Goal: Task Accomplishment & Management: Complete application form

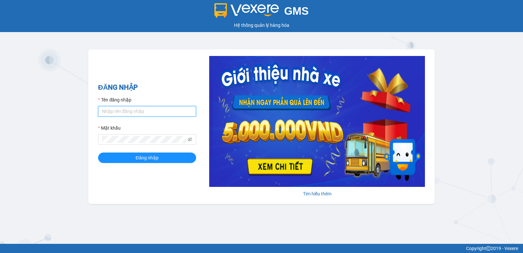
click at [123, 107] on input "Tên đăng nhập" at bounding box center [147, 111] width 98 height 10
type input "diep.nhuquynh"
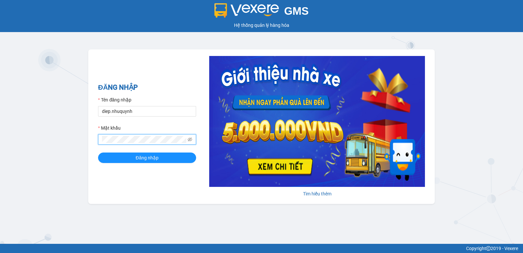
click at [98, 152] on button "Đăng nhập" at bounding box center [147, 157] width 98 height 10
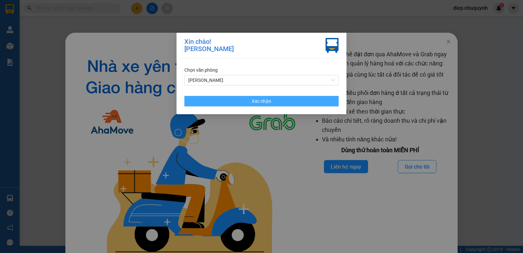
drag, startPoint x: 257, startPoint y: 102, endPoint x: 412, endPoint y: 67, distance: 158.5
click at [257, 102] on span "Xác nhận" at bounding box center [262, 100] width 20 height 7
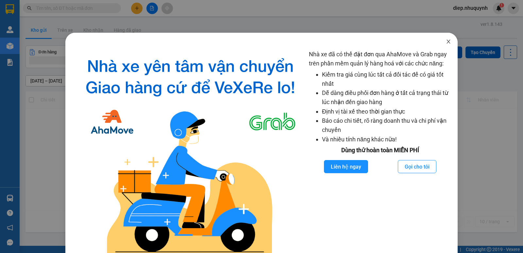
click at [444, 44] on span "Close" at bounding box center [448, 42] width 18 height 18
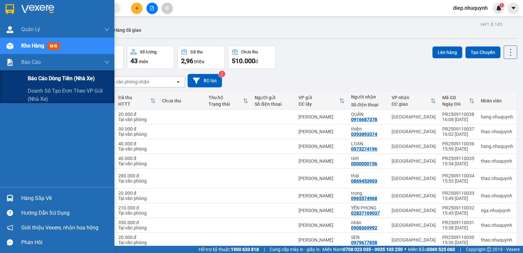
click at [65, 80] on span "Báo cáo dòng tiền (nhà xe)" at bounding box center [61, 78] width 67 height 8
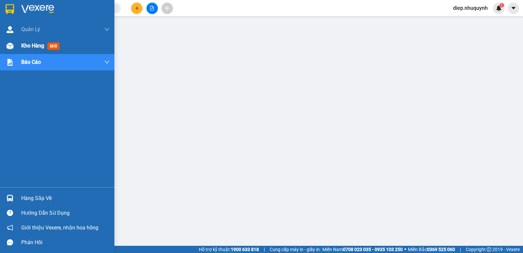
click at [26, 46] on span "Kho hàng" at bounding box center [32, 45] width 23 height 6
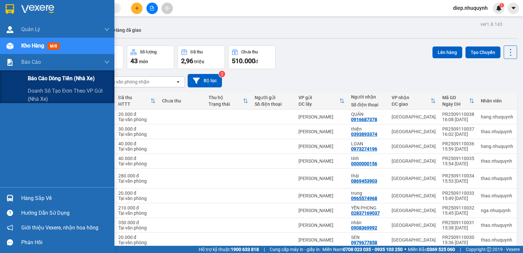
click at [35, 75] on span "Báo cáo dòng tiền (nhà xe)" at bounding box center [61, 78] width 67 height 8
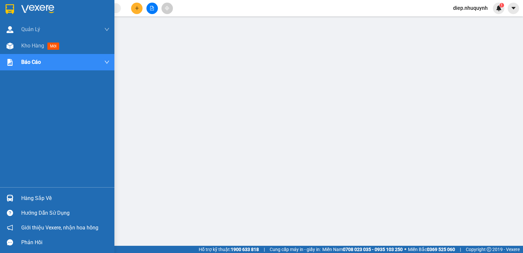
drag, startPoint x: 28, startPoint y: 48, endPoint x: 500, endPoint y: 0, distance: 474.5
click at [29, 49] on div "Kho hàng mới" at bounding box center [41, 46] width 41 height 8
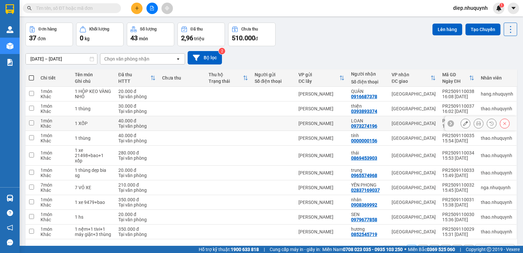
scroll to position [43, 0]
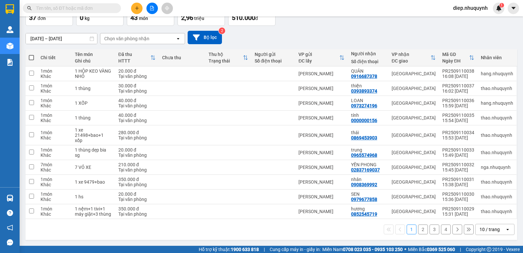
click at [418, 229] on button "2" at bounding box center [423, 229] width 10 height 10
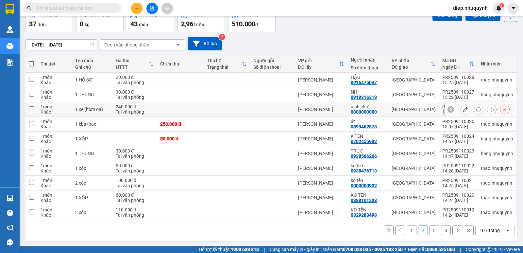
scroll to position [38, 0]
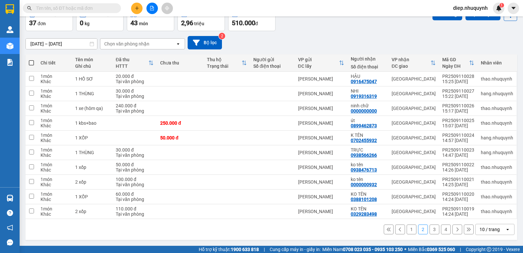
click at [431, 230] on button "3" at bounding box center [435, 229] width 10 height 10
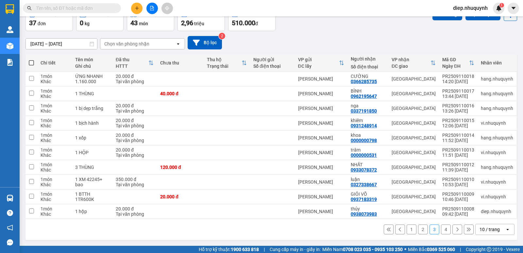
click at [442, 229] on button "4" at bounding box center [446, 229] width 10 height 10
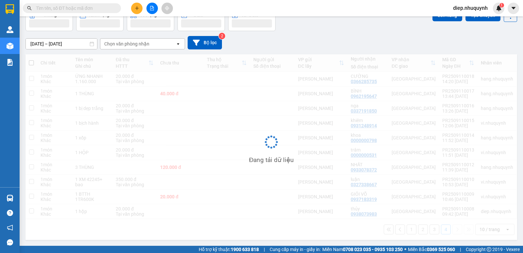
scroll to position [30, 0]
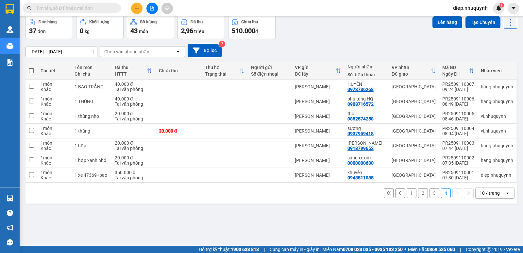
drag, startPoint x: 131, startPoint y: 9, endPoint x: 128, endPoint y: 31, distance: 22.4
click at [131, 9] on div at bounding box center [151, 8] width 49 height 11
click at [136, 9] on icon "plus" at bounding box center [137, 8] width 5 height 5
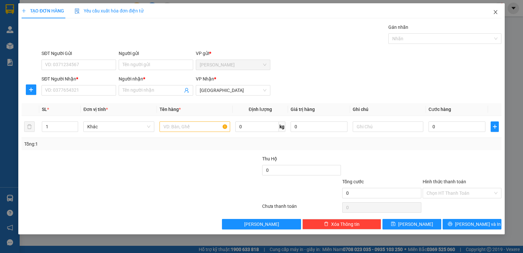
click at [497, 13] on icon "close" at bounding box center [495, 11] width 5 height 5
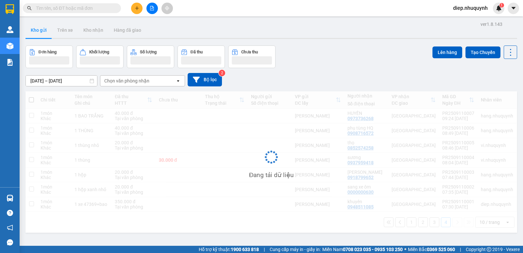
click at [69, 9] on input "text" at bounding box center [74, 8] width 77 height 7
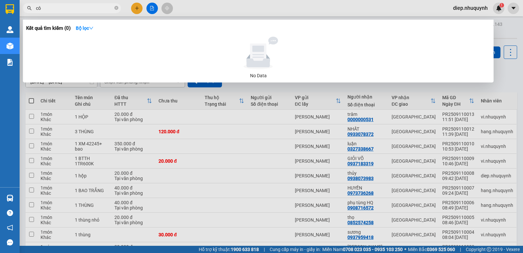
type input "c"
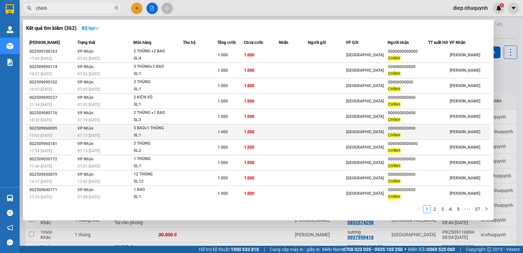
scroll to position [1, 0]
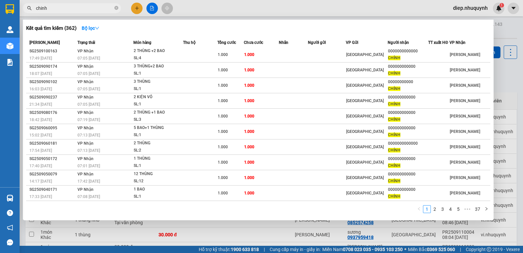
click at [51, 10] on span "chinh" at bounding box center [72, 8] width 98 height 10
drag, startPoint x: 55, startPoint y: 8, endPoint x: 21, endPoint y: 8, distance: 34.0
click at [21, 8] on div "chinh" at bounding box center [63, 8] width 127 height 10
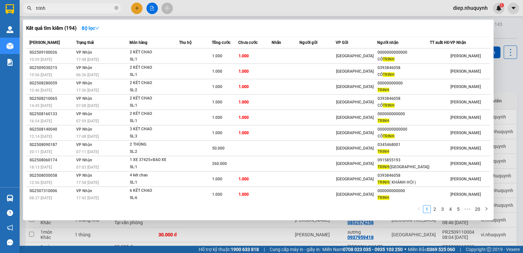
drag, startPoint x: 52, startPoint y: 8, endPoint x: 36, endPoint y: 5, distance: 16.0
click at [34, 8] on span "trinh" at bounding box center [72, 8] width 98 height 10
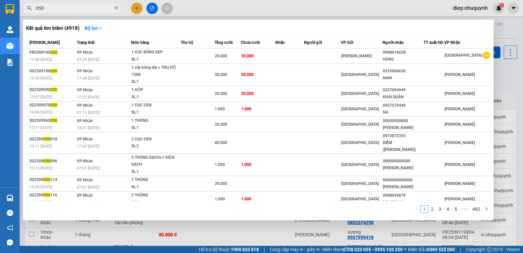
drag, startPoint x: 47, startPoint y: 8, endPoint x: 26, endPoint y: 8, distance: 20.6
click at [26, 8] on span "050" at bounding box center [72, 8] width 98 height 10
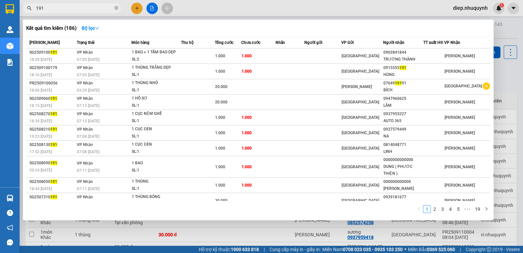
drag, startPoint x: 54, startPoint y: 6, endPoint x: 34, endPoint y: 7, distance: 19.7
click at [34, 7] on span "191" at bounding box center [72, 8] width 98 height 10
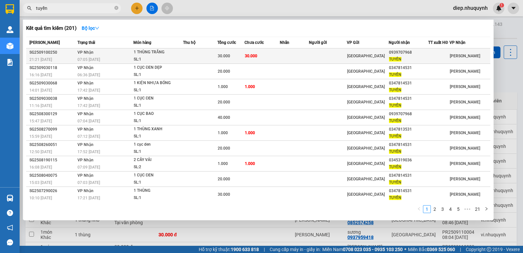
type input "tuyền"
click at [383, 54] on div "[GEOGRAPHIC_DATA]" at bounding box center [367, 55] width 41 height 7
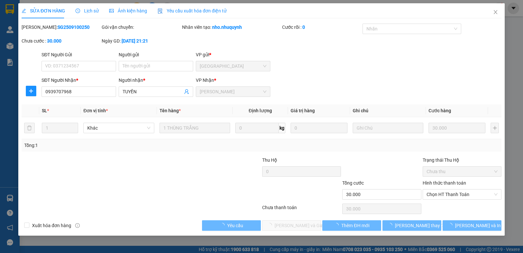
type input "0939707968"
type input "TUYỀN"
type input "30.000"
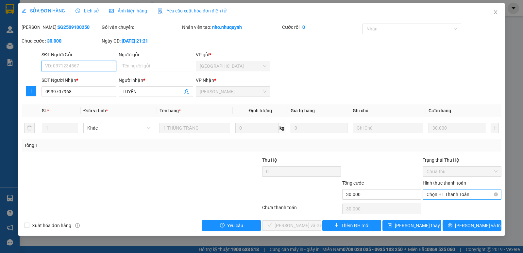
click at [461, 193] on span "Chọn HT Thanh Toán" at bounding box center [462, 194] width 71 height 10
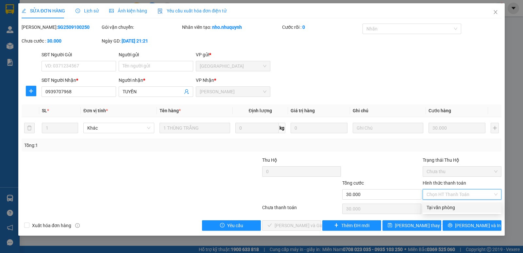
click at [459, 210] on div "Tại văn phòng" at bounding box center [462, 207] width 71 height 7
type input "0"
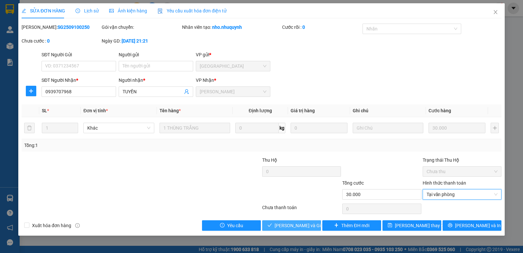
click at [292, 226] on span "[PERSON_NAME] và Giao hàng" at bounding box center [306, 225] width 63 height 7
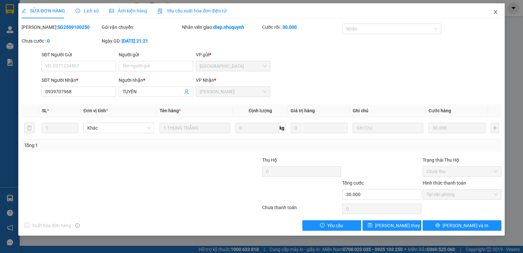
click at [493, 13] on icon "close" at bounding box center [495, 11] width 5 height 5
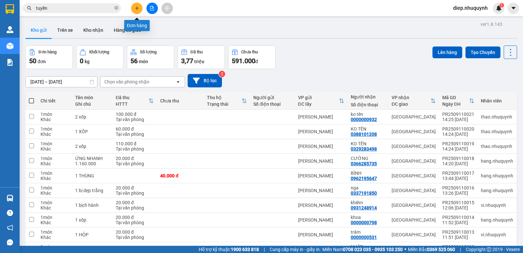
click at [136, 8] on icon "plus" at bounding box center [137, 8] width 5 height 5
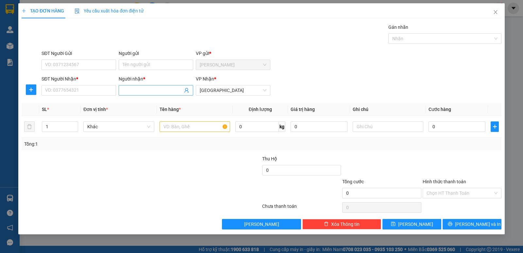
click at [143, 92] on input "Người nhận *" at bounding box center [153, 90] width 60 height 7
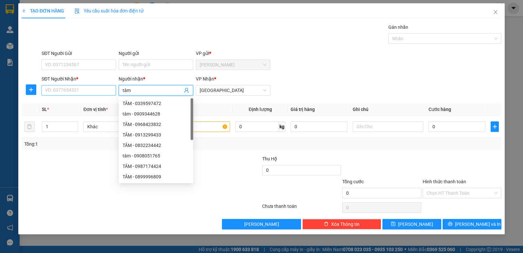
type input "tâm"
click at [91, 92] on input "SĐT Người Nhận *" at bounding box center [79, 90] width 75 height 10
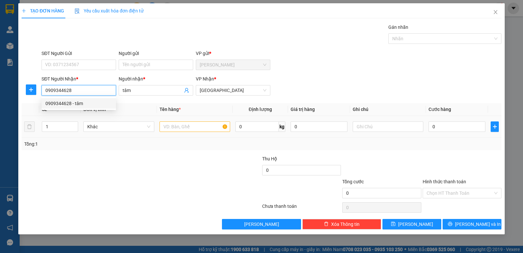
type input "0909344628"
click at [203, 126] on input "text" at bounding box center [195, 126] width 71 height 10
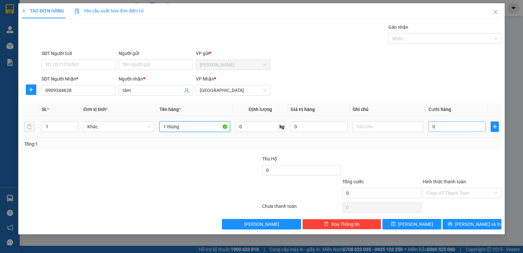
type input "1 thùng"
click at [442, 128] on input "0" at bounding box center [457, 126] width 57 height 10
type input "3"
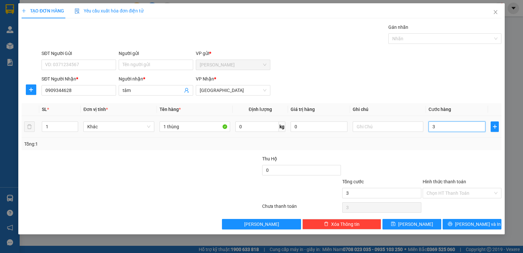
type input "30"
type input "30.000"
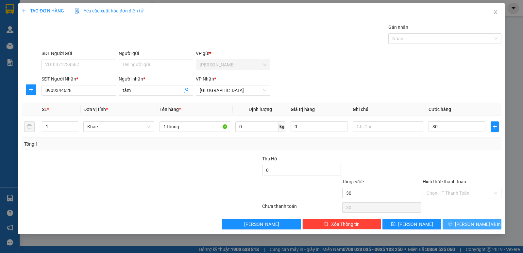
type input "30.000"
click at [471, 225] on span "[PERSON_NAME] và In" at bounding box center [478, 223] width 46 height 7
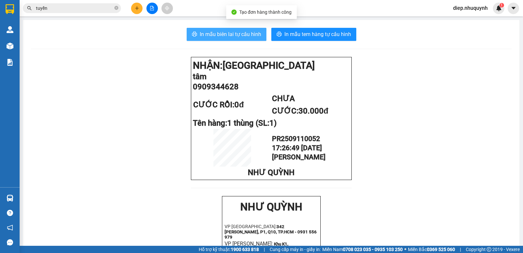
click at [241, 36] on span "In mẫu biên lai tự cấu hình" at bounding box center [230, 34] width 61 height 8
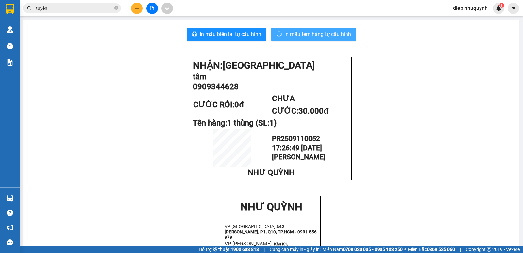
click at [317, 34] on span "In mẫu tem hàng tự cấu hình" at bounding box center [317, 34] width 67 height 8
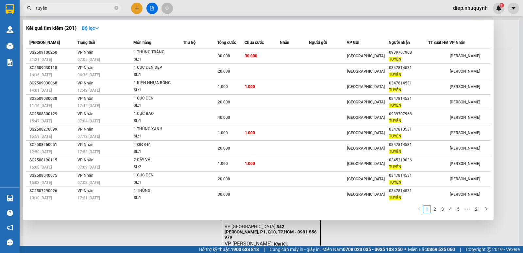
click at [50, 7] on input "tuyền" at bounding box center [74, 8] width 77 height 7
drag, startPoint x: 50, startPoint y: 7, endPoint x: 29, endPoint y: 2, distance: 21.3
click at [29, 7] on div "tuyền" at bounding box center [63, 8] width 127 height 10
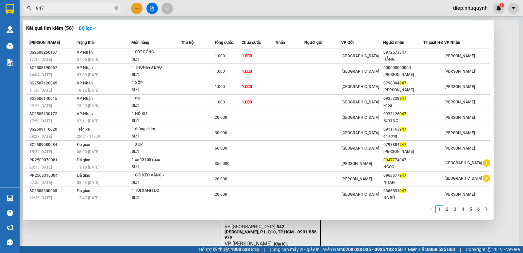
type input "947"
click at [139, 10] on div at bounding box center [261, 126] width 523 height 253
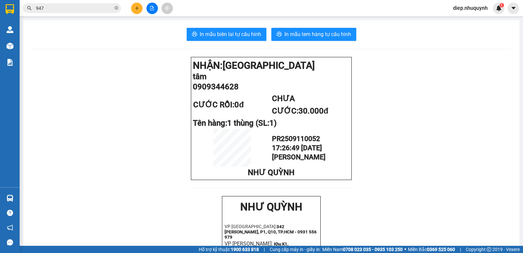
click at [136, 9] on icon "plus" at bounding box center [137, 8] width 5 height 5
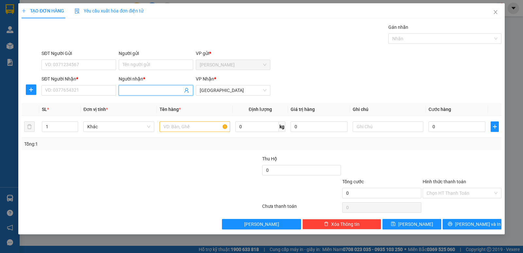
click at [138, 91] on input "Người nhận *" at bounding box center [153, 90] width 60 height 7
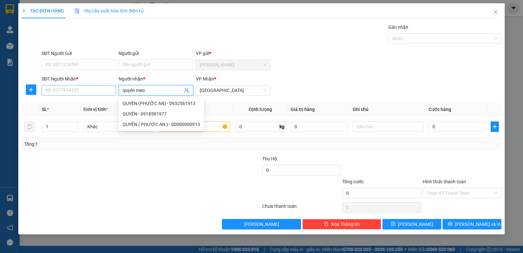
type input "quyên meo"
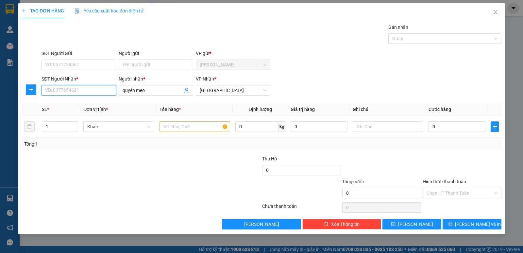
click at [93, 90] on input "SĐT Người Nhận *" at bounding box center [79, 90] width 75 height 10
type input "0000000000"
click at [180, 126] on input "text" at bounding box center [195, 126] width 71 height 10
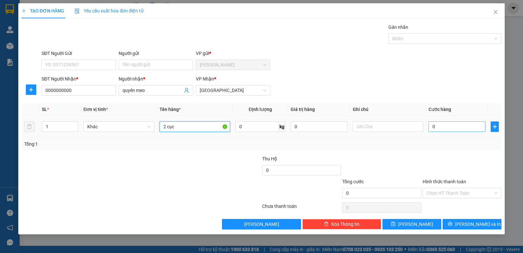
type input "2 cục"
click at [464, 128] on input "0" at bounding box center [457, 126] width 57 height 10
type input "5"
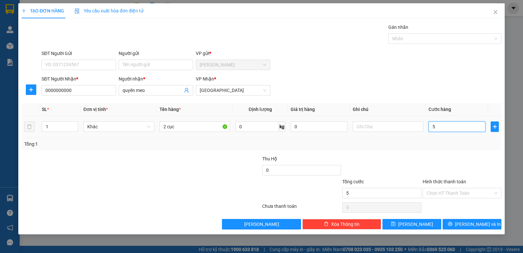
type input "50"
type input "50.000"
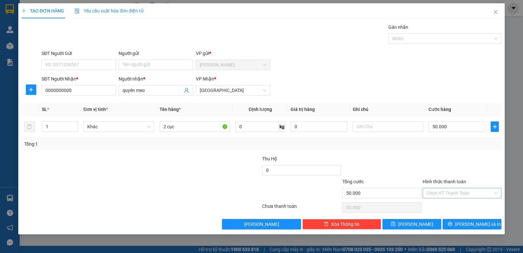
click at [452, 194] on input "Hình thức thanh toán" at bounding box center [460, 193] width 66 height 10
click at [451, 208] on div "Tại văn phòng" at bounding box center [462, 205] width 71 height 7
type input "0"
click at [469, 224] on span "[PERSON_NAME] và In" at bounding box center [478, 223] width 46 height 7
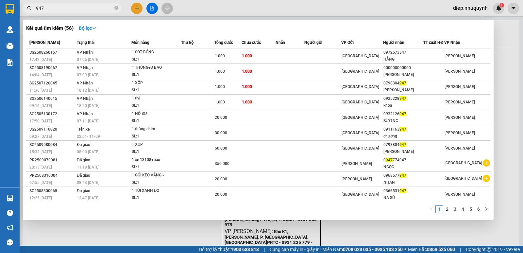
drag, startPoint x: 48, startPoint y: 5, endPoint x: 29, endPoint y: 8, distance: 19.9
click at [29, 8] on div "947" at bounding box center [63, 8] width 127 height 10
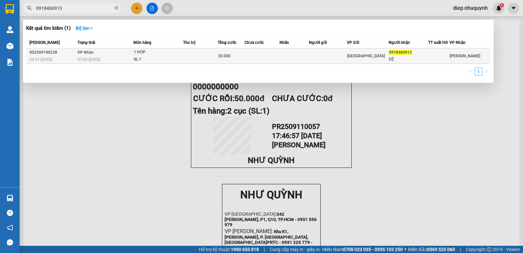
type input "0918460913"
click at [203, 54] on td at bounding box center [200, 55] width 35 height 15
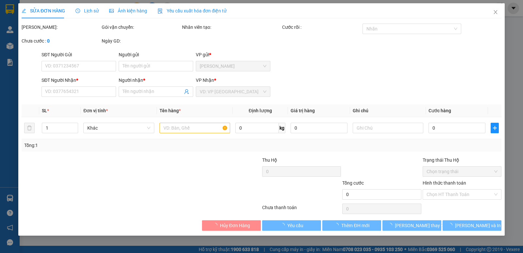
type input "0918460913"
type input "ĐỆ"
type input "20.000"
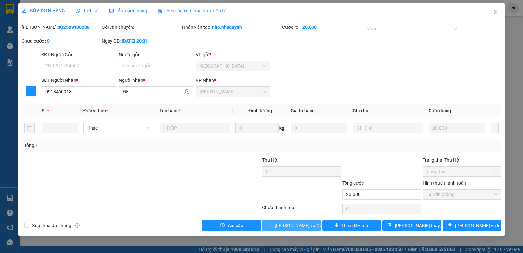
click at [289, 226] on span "[PERSON_NAME] và Giao hàng" at bounding box center [306, 225] width 63 height 7
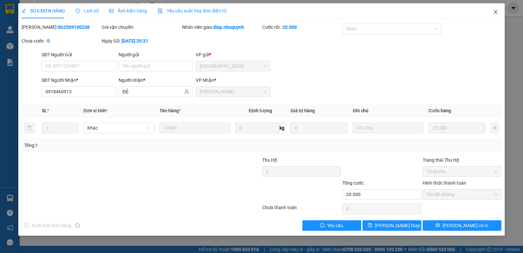
click at [496, 11] on icon "close" at bounding box center [495, 11] width 5 height 5
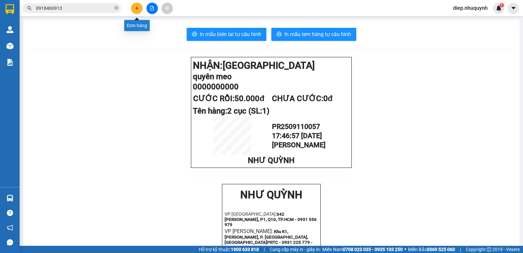
click at [136, 10] on button at bounding box center [136, 8] width 11 height 11
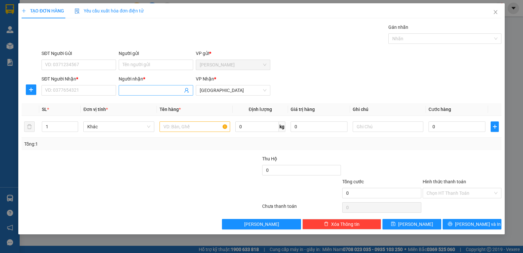
click at [138, 93] on input "Người nhận *" at bounding box center [153, 90] width 60 height 7
type input "khang"
click at [99, 88] on input "SĐT Người Nhận *" at bounding box center [79, 90] width 75 height 10
click at [189, 125] on input "text" at bounding box center [195, 126] width 71 height 10
type input "1 xe"
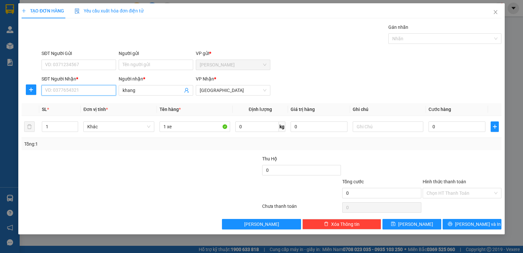
click at [96, 93] on input "SĐT Người Nhận *" at bounding box center [79, 90] width 75 height 10
type input "0816043776"
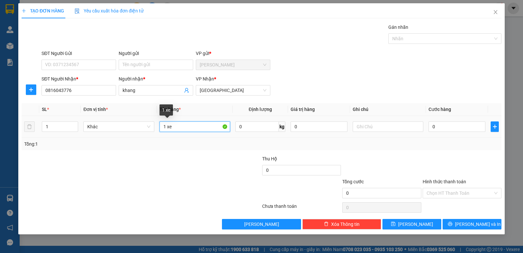
click at [193, 127] on input "1 xe" at bounding box center [195, 126] width 71 height 10
click at [206, 129] on input "1 xe" at bounding box center [195, 126] width 71 height 10
click at [440, 124] on input "0" at bounding box center [457, 126] width 57 height 10
click at [200, 127] on input "1 xe ko biển số" at bounding box center [195, 126] width 71 height 10
type input "1 xe ko biển số+1 bì thư"
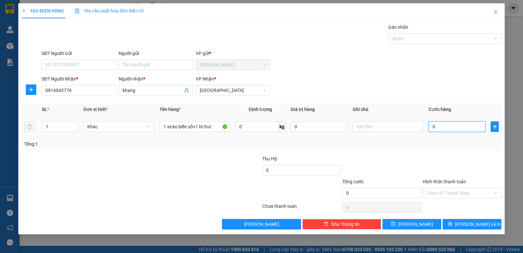
drag, startPoint x: 451, startPoint y: 125, endPoint x: 456, endPoint y: 124, distance: 4.3
click at [452, 124] on input "0" at bounding box center [457, 126] width 57 height 10
type input "3"
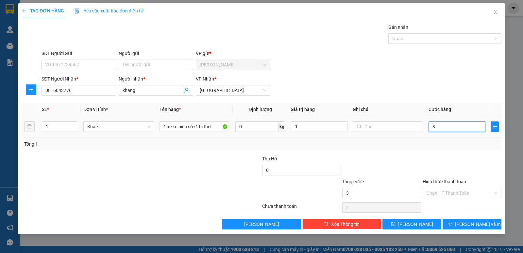
type input "35"
type input "350"
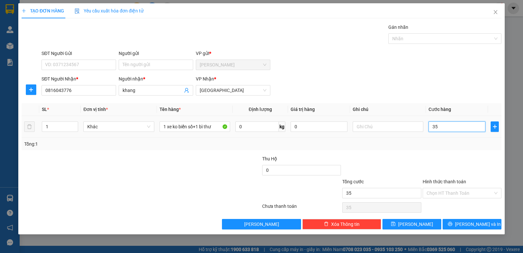
type input "350"
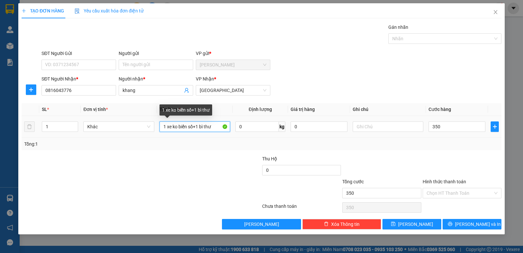
type input "350.000"
click at [219, 127] on input "1 xe ko biển số+1 bì thư" at bounding box center [195, 126] width 71 height 10
type input "1 xe ko biển số+1 bì thư+bao"
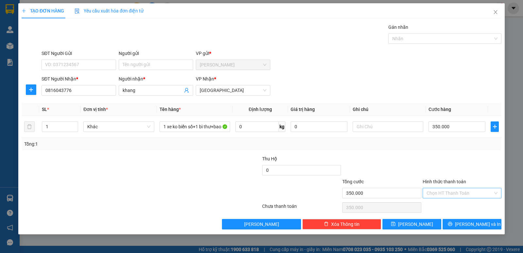
click at [439, 195] on input "Hình thức thanh toán" at bounding box center [460, 193] width 66 height 10
click at [450, 207] on div "Tại văn phòng" at bounding box center [462, 205] width 71 height 7
type input "0"
click at [452, 222] on icon "printer" at bounding box center [450, 224] width 4 height 4
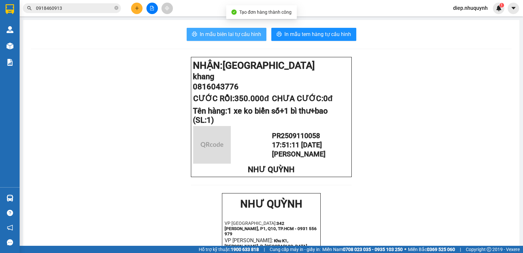
click at [223, 32] on span "In mẫu biên lai tự cấu hình" at bounding box center [230, 34] width 61 height 8
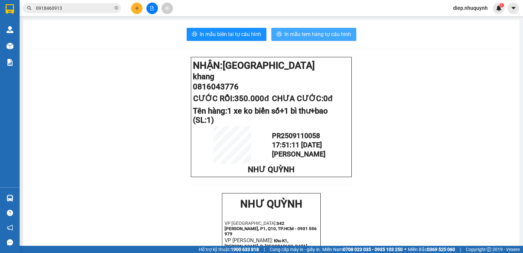
click at [323, 35] on span "In mẫu tem hàng tự cấu hình" at bounding box center [317, 34] width 67 height 8
drag, startPoint x: 306, startPoint y: 35, endPoint x: 313, endPoint y: 62, distance: 27.6
click at [306, 35] on span "In mẫu tem hàng tự cấu hình" at bounding box center [317, 34] width 67 height 8
click at [139, 6] on button at bounding box center [136, 8] width 11 height 11
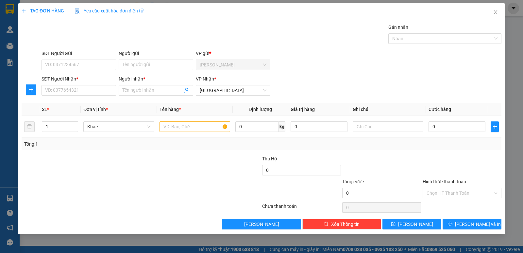
click at [83, 96] on div "SĐT Người Nhận * VD: 0377654321" at bounding box center [79, 86] width 75 height 23
click at [497, 11] on icon "close" at bounding box center [496, 12] width 4 height 4
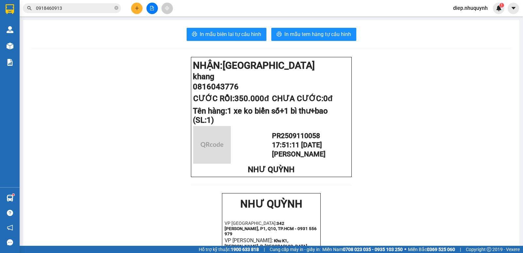
click at [137, 8] on icon "plus" at bounding box center [137, 8] width 0 height 4
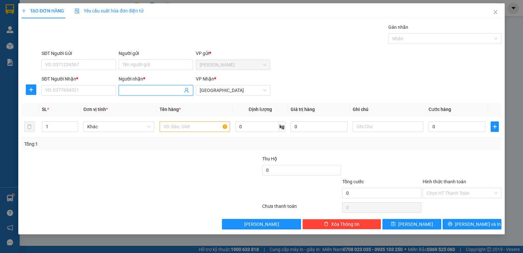
click at [152, 92] on input "Người nhận *" at bounding box center [153, 90] width 60 height 7
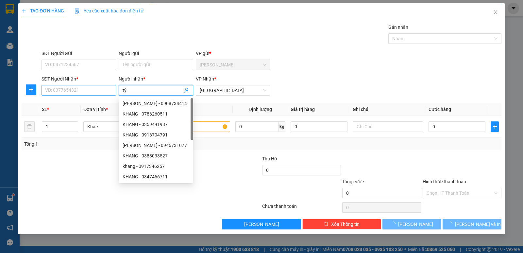
type input "tý"
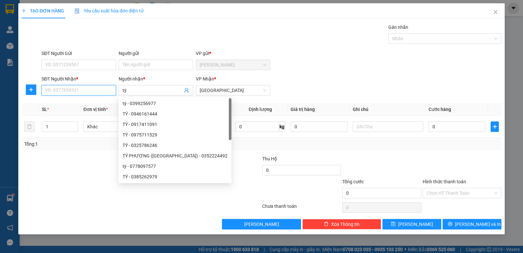
click at [102, 93] on input "SĐT Người Nhận *" at bounding box center [79, 90] width 75 height 10
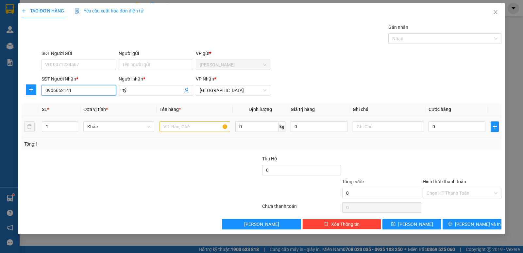
type input "0906662141"
click at [187, 129] on input "text" at bounding box center [195, 126] width 71 height 10
type input "1 hộp"
click at [443, 128] on input "0" at bounding box center [457, 126] width 57 height 10
type input "2"
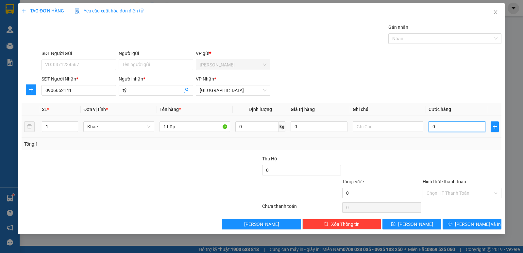
type input "2"
type input "20"
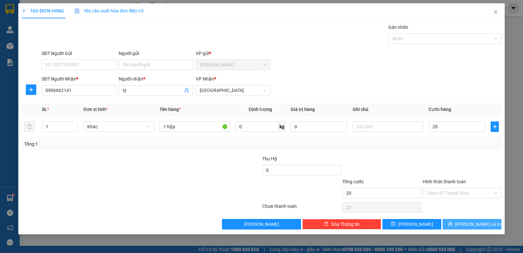
type input "20.000"
click at [469, 223] on span "[PERSON_NAME] và In" at bounding box center [478, 223] width 46 height 7
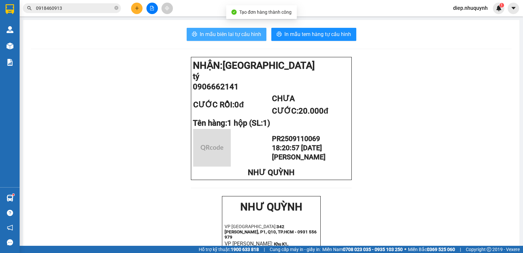
click at [245, 36] on span "In mẫu biên lai tự cấu hình" at bounding box center [230, 34] width 61 height 8
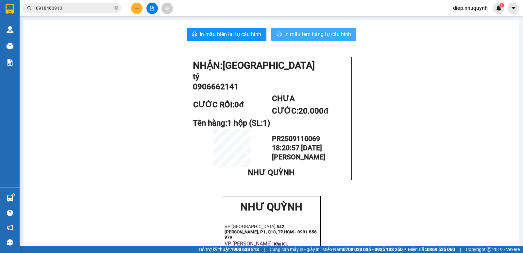
click at [302, 38] on span "In mẫu tem hàng tự cấu hình" at bounding box center [317, 34] width 67 height 8
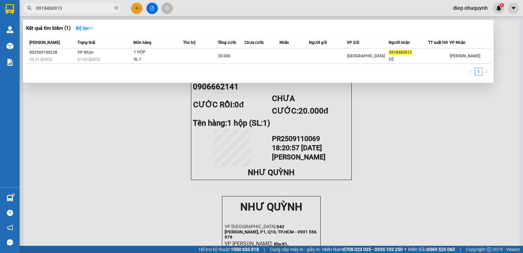
drag, startPoint x: 69, startPoint y: 10, endPoint x: 25, endPoint y: 8, distance: 43.8
click at [25, 8] on span "0918460913" at bounding box center [72, 8] width 98 height 10
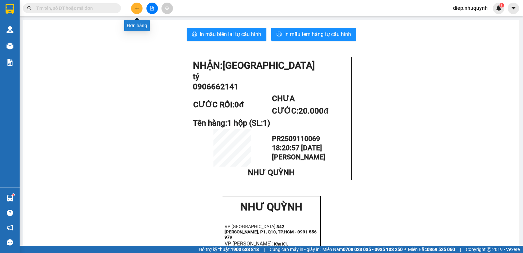
click at [132, 10] on button at bounding box center [136, 8] width 11 height 11
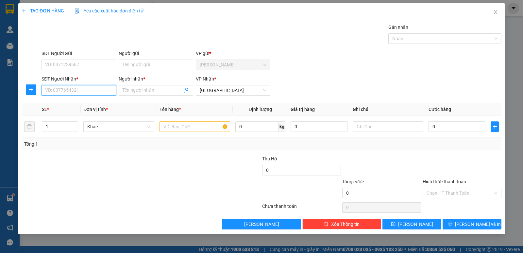
click at [93, 91] on input "SĐT Người Nhận *" at bounding box center [79, 90] width 75 height 10
type input "00000000368"
click at [85, 101] on div "00000000368 - thuỷ" at bounding box center [78, 103] width 67 height 7
type input "thuỷ"
type input "80.000"
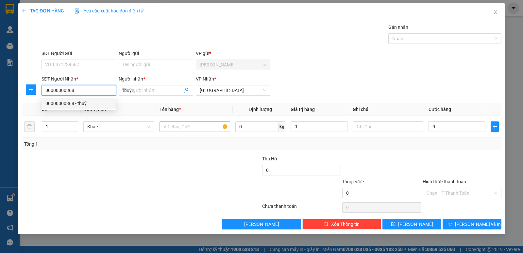
type input "80.000"
type input "00000000368"
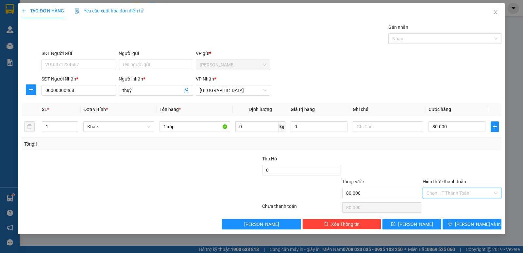
click at [449, 196] on input "Hình thức thanh toán" at bounding box center [460, 193] width 66 height 10
type input "7"
type input "70"
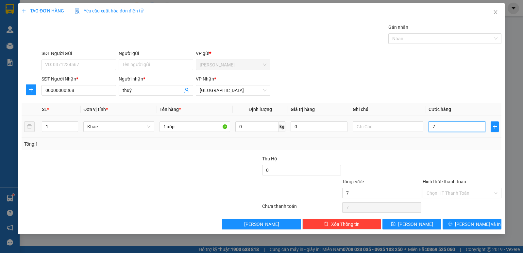
type input "70"
type input "70.000"
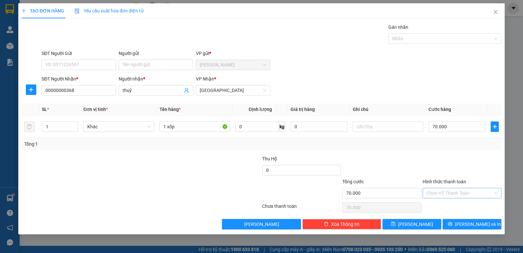
click at [459, 193] on input "Hình thức thanh toán" at bounding box center [460, 193] width 66 height 10
click at [460, 205] on div "Tại văn phòng" at bounding box center [462, 205] width 71 height 7
type input "0"
click at [466, 224] on button "[PERSON_NAME] và In" at bounding box center [472, 224] width 59 height 10
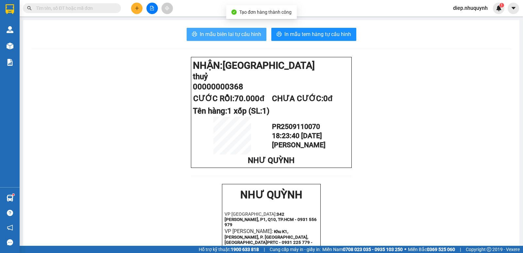
click at [217, 34] on span "In mẫu biên lai tự cấu hình" at bounding box center [230, 34] width 61 height 8
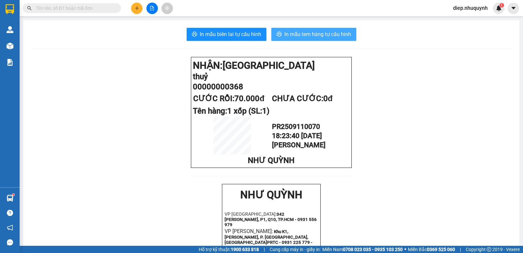
click at [337, 35] on span "In mẫu tem hàng tự cấu hình" at bounding box center [317, 34] width 67 height 8
click at [84, 10] on input "text" at bounding box center [74, 8] width 77 height 7
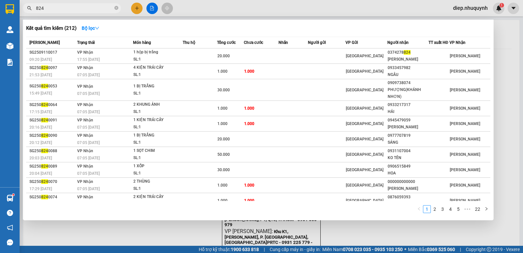
type input "824"
click at [134, 7] on div at bounding box center [261, 126] width 523 height 253
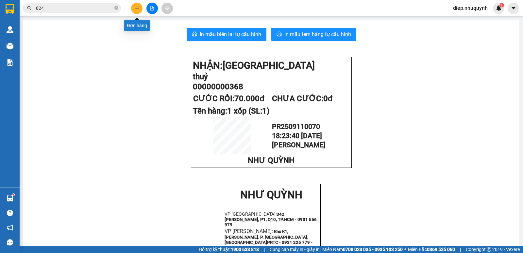
click at [138, 8] on icon "plus" at bounding box center [137, 8] width 4 height 0
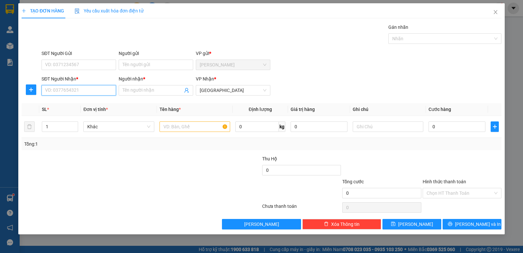
click at [74, 92] on input "SĐT Người Nhận *" at bounding box center [79, 90] width 75 height 10
type input "0000000235"
click at [89, 103] on div "0000000235 - huyên" at bounding box center [78, 103] width 67 height 7
type input "huyên"
type input "30.000"
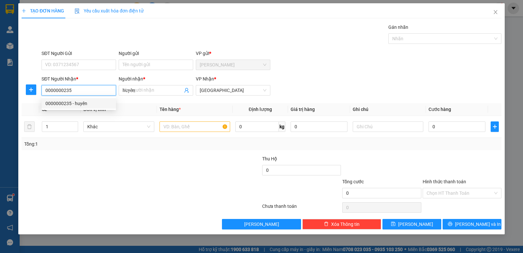
type input "30.000"
type input "0000000235"
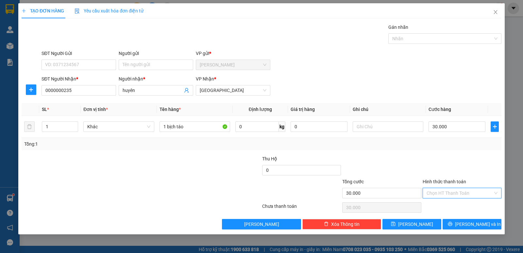
click at [454, 196] on input "Hình thức thanh toán" at bounding box center [460, 193] width 66 height 10
click at [456, 206] on div "Tại văn phòng" at bounding box center [462, 205] width 71 height 7
type input "0"
click at [466, 226] on button "[PERSON_NAME] và In" at bounding box center [472, 224] width 59 height 10
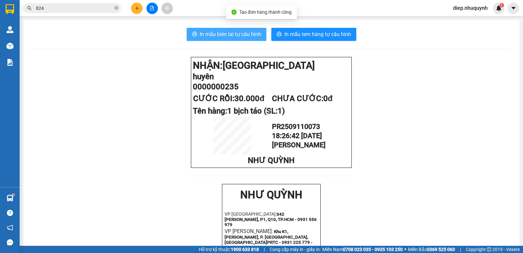
click at [233, 33] on span "In mẫu biên lai tự cấu hình" at bounding box center [230, 34] width 61 height 8
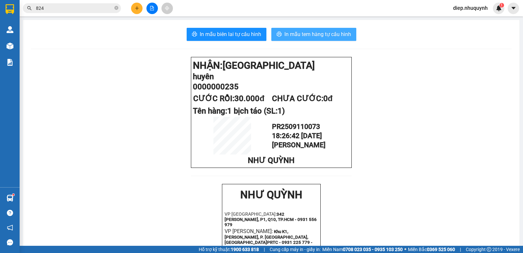
click at [300, 35] on span "In mẫu tem hàng tự cấu hình" at bounding box center [317, 34] width 67 height 8
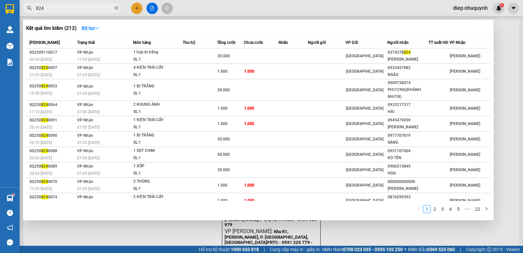
drag, startPoint x: 54, startPoint y: 7, endPoint x: 34, endPoint y: 6, distance: 19.3
click at [32, 7] on span "824" at bounding box center [72, 8] width 98 height 10
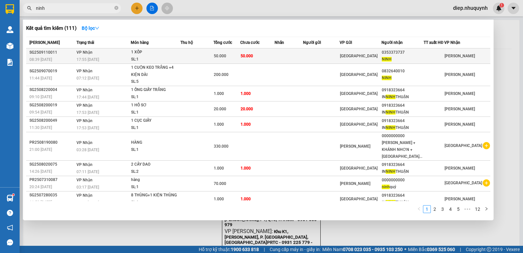
type input "ninh"
click at [174, 58] on div "SL: 1" at bounding box center [155, 59] width 49 height 7
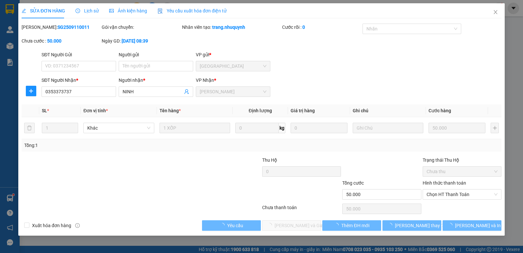
type input "0353373737"
type input "NINH"
type input "50.000"
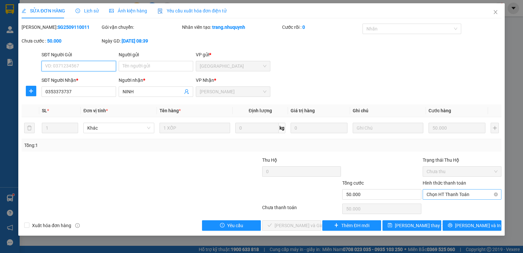
click at [446, 196] on span "Chọn HT Thanh Toán" at bounding box center [462, 194] width 71 height 10
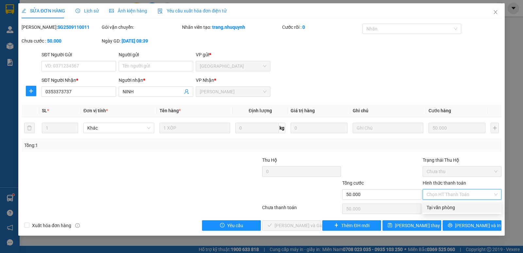
click at [453, 210] on div "Tại văn phòng" at bounding box center [462, 207] width 71 height 7
type input "0"
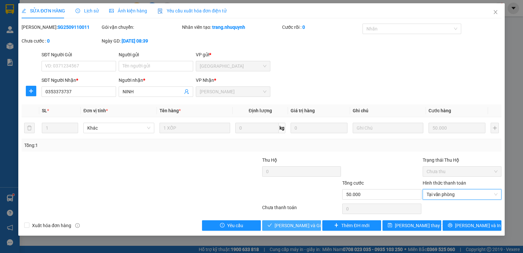
click at [306, 225] on span "[PERSON_NAME] và Giao hàng" at bounding box center [306, 225] width 63 height 7
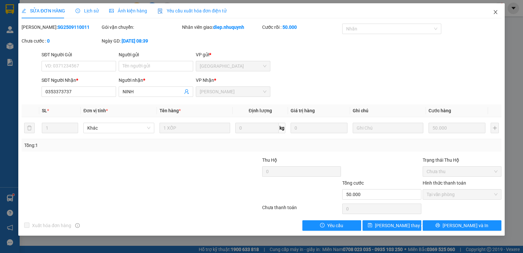
click at [494, 14] on icon "close" at bounding box center [495, 11] width 5 height 5
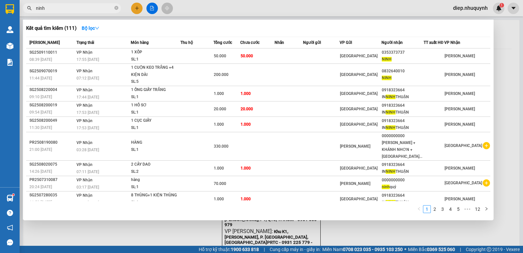
drag, startPoint x: 53, startPoint y: 9, endPoint x: 31, endPoint y: 8, distance: 21.9
click at [31, 8] on div "ninh" at bounding box center [63, 8] width 127 height 10
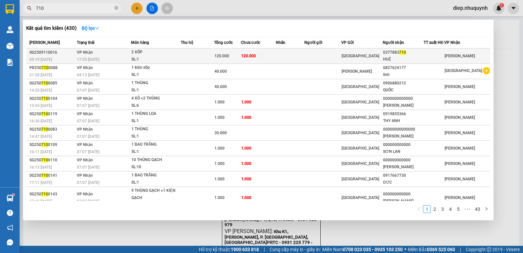
type input "710"
click at [254, 57] on span "120.000" at bounding box center [248, 56] width 15 height 5
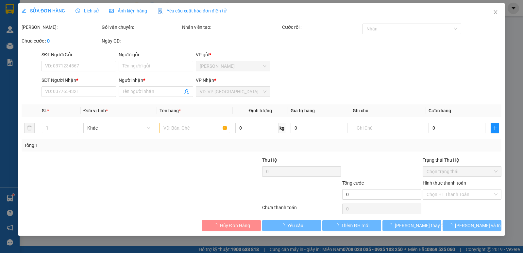
type input "0377883710"
type input "HUỆ"
type input "120.000"
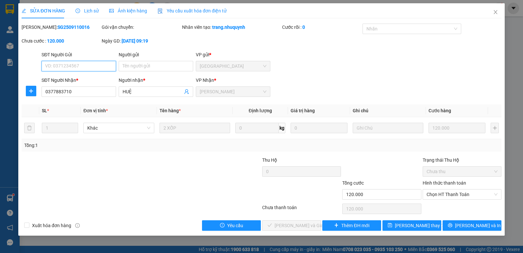
drag, startPoint x: 451, startPoint y: 193, endPoint x: 450, endPoint y: 200, distance: 7.1
click at [451, 193] on span "Chọn HT Thanh Toán" at bounding box center [462, 194] width 71 height 10
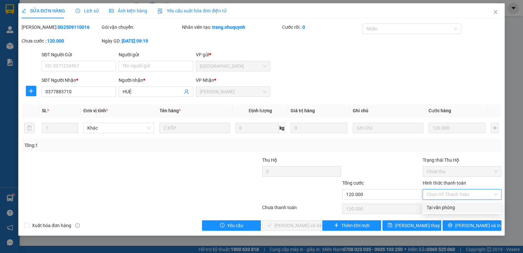
click at [446, 207] on div "Tại văn phòng" at bounding box center [462, 207] width 71 height 7
type input "0"
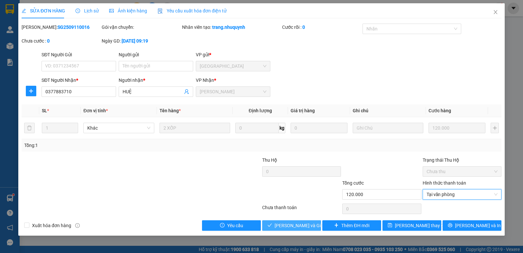
click at [295, 227] on span "[PERSON_NAME] và Giao hàng" at bounding box center [306, 225] width 63 height 7
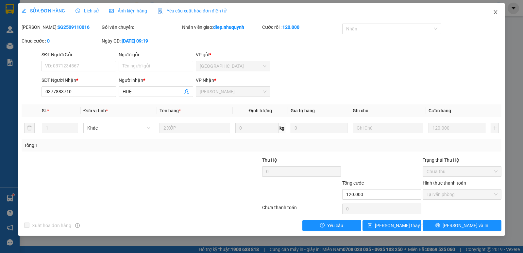
click at [496, 9] on span "Close" at bounding box center [495, 12] width 18 height 18
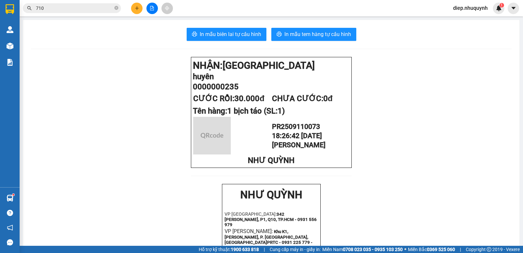
click at [139, 8] on icon "plus" at bounding box center [137, 8] width 5 height 5
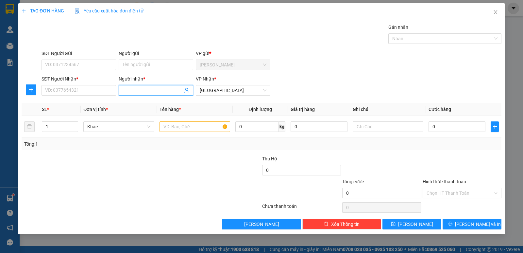
click at [148, 92] on input "Người nhận *" at bounding box center [153, 90] width 60 height 7
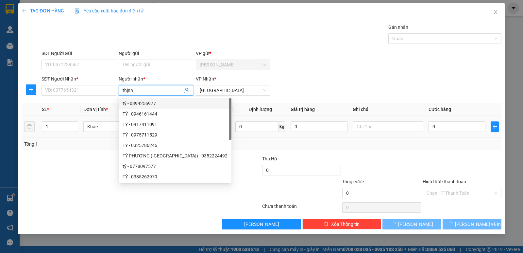
type input "thịnh"
click at [219, 127] on input "text" at bounding box center [195, 126] width 71 height 10
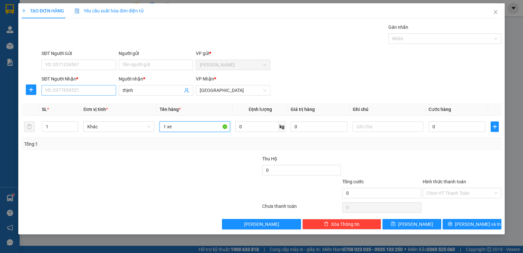
type input "1 xe"
click at [84, 91] on input "SĐT Người Nhận *" at bounding box center [79, 90] width 75 height 10
click at [82, 90] on input "SĐT Người Nhận *" at bounding box center [79, 90] width 75 height 10
type input "0918726196"
click at [188, 124] on input "1 xe" at bounding box center [195, 126] width 71 height 10
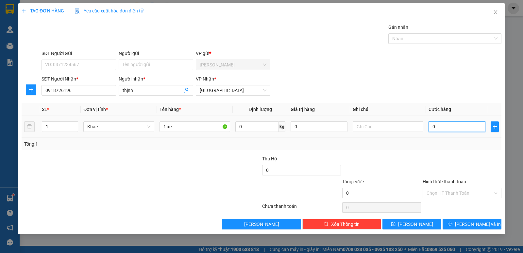
click at [446, 130] on input "0" at bounding box center [457, 126] width 57 height 10
type input "2"
type input "25"
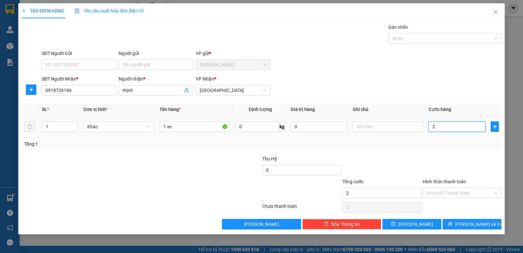
type input "25"
type input "250"
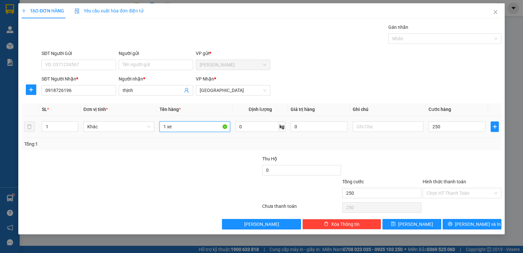
type input "250.000"
click at [182, 129] on input "1 xe" at bounding box center [195, 126] width 71 height 10
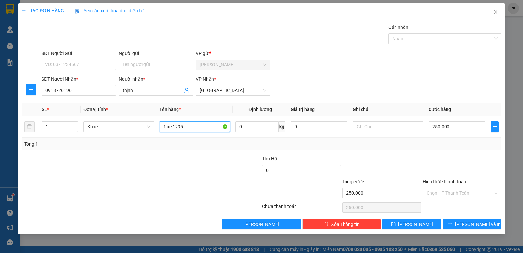
type input "1 xe 1295"
click at [445, 194] on input "Hình thức thanh toán" at bounding box center [460, 193] width 66 height 10
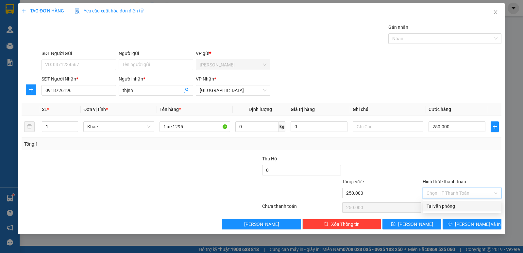
click at [448, 209] on div "Tại văn phòng" at bounding box center [462, 205] width 71 height 7
type input "0"
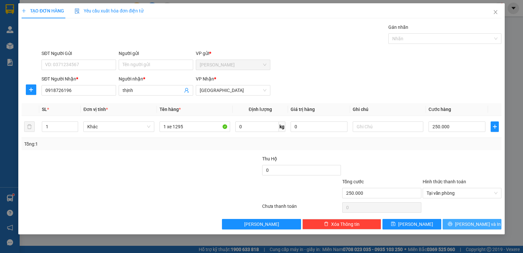
drag, startPoint x: 474, startPoint y: 225, endPoint x: 463, endPoint y: 226, distance: 11.1
click at [473, 225] on span "[PERSON_NAME] và In" at bounding box center [478, 223] width 46 height 7
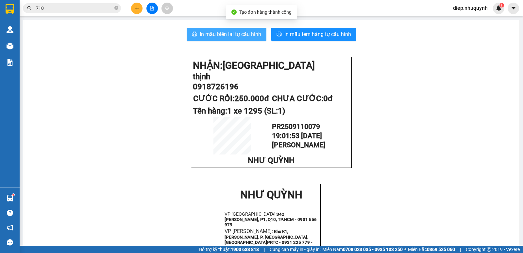
click at [218, 37] on span "In mẫu biên lai tự cấu hình" at bounding box center [230, 34] width 61 height 8
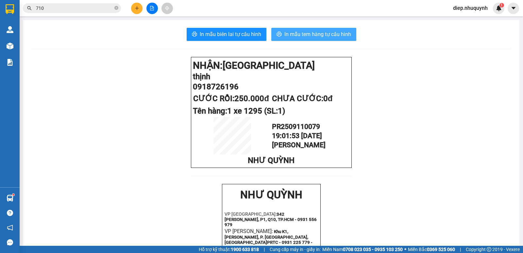
click at [297, 33] on span "In mẫu tem hàng tự cấu hình" at bounding box center [317, 34] width 67 height 8
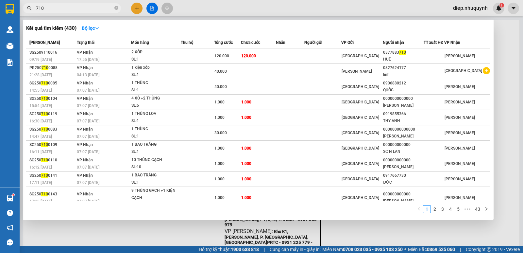
drag, startPoint x: 49, startPoint y: 8, endPoint x: 27, endPoint y: 7, distance: 22.2
click at [27, 7] on span "710" at bounding box center [72, 8] width 98 height 10
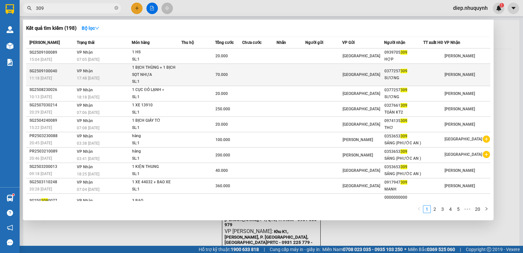
type input "309"
click at [265, 80] on td at bounding box center [259, 75] width 34 height 22
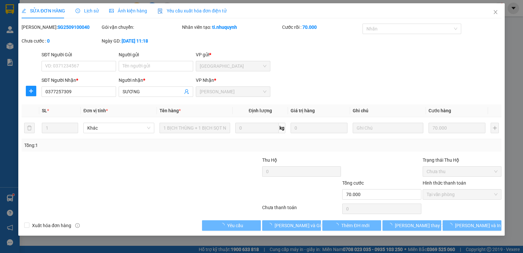
type input "0377257309"
type input "SƯƠNG"
type input "70.000"
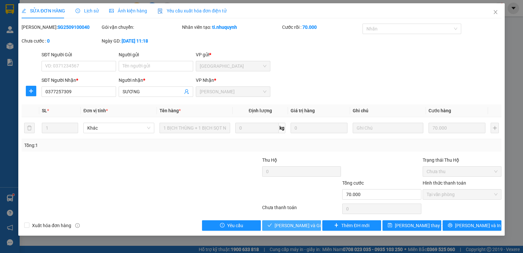
click at [288, 226] on span "[PERSON_NAME] và Giao hàng" at bounding box center [306, 225] width 63 height 7
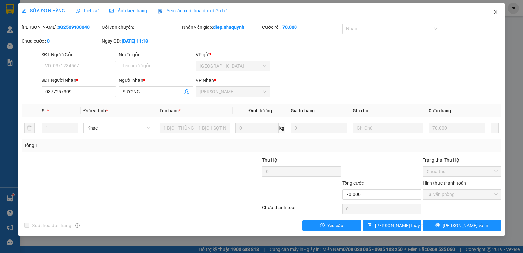
click at [495, 15] on span "Close" at bounding box center [495, 12] width 18 height 18
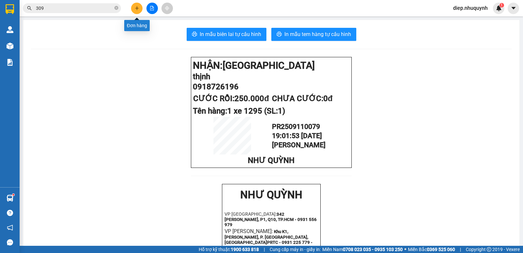
click at [138, 10] on button at bounding box center [136, 8] width 11 height 11
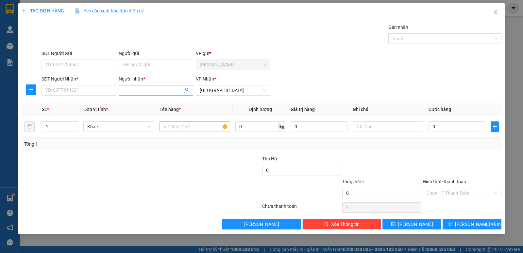
click at [158, 89] on input "Người nhận *" at bounding box center [153, 90] width 60 height 7
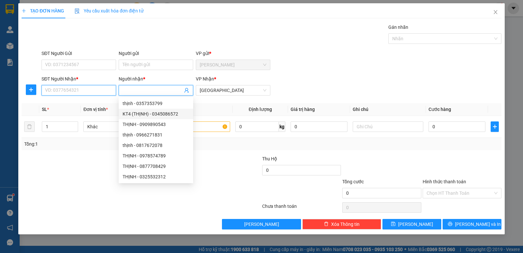
click at [92, 93] on input "SĐT Người Nhận *" at bounding box center [79, 90] width 75 height 10
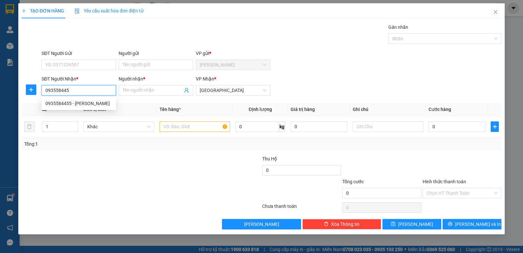
type input "0935584455"
click at [87, 106] on div "0935584455 - [PERSON_NAME]" at bounding box center [78, 103] width 67 height 7
type input "GIANG"
type input "20.000"
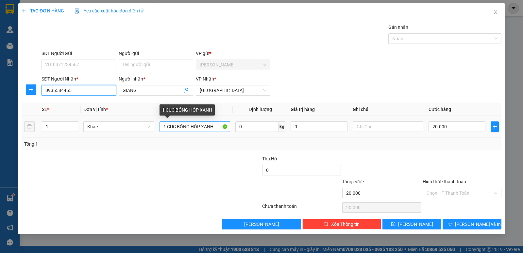
type input "0935584455"
drag, startPoint x: 167, startPoint y: 125, endPoint x: 219, endPoint y: 128, distance: 52.1
click at [219, 129] on input "1 CỤC BÓNG HÔP XANH" at bounding box center [195, 126] width 71 height 10
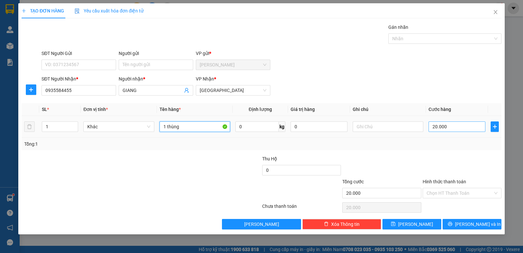
type input "1 thùng"
click at [444, 124] on input "20.000" at bounding box center [457, 126] width 57 height 10
type input "3"
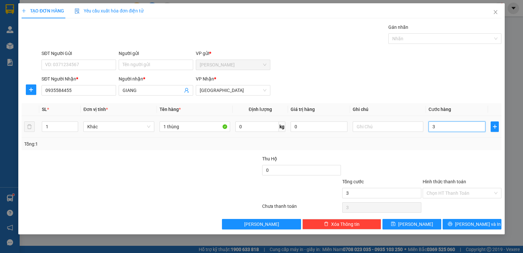
type input "30"
type input "30.000"
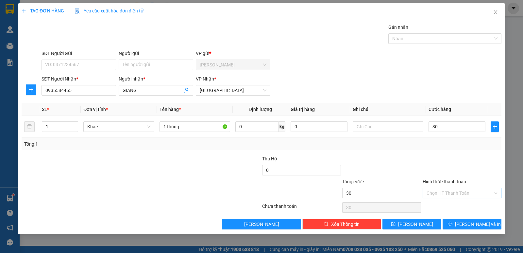
type input "30.000"
click at [468, 194] on input "Hình thức thanh toán" at bounding box center [460, 193] width 66 height 10
click at [452, 205] on div "Tại văn phòng" at bounding box center [462, 205] width 71 height 7
type input "0"
drag, startPoint x: 469, startPoint y: 225, endPoint x: 455, endPoint y: 225, distance: 14.7
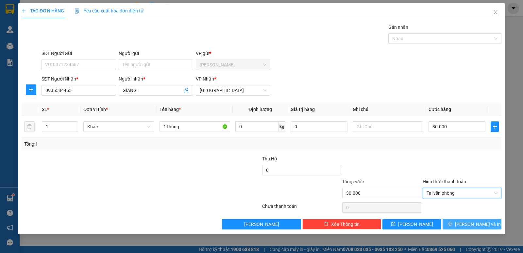
click at [469, 225] on span "[PERSON_NAME] và In" at bounding box center [478, 223] width 46 height 7
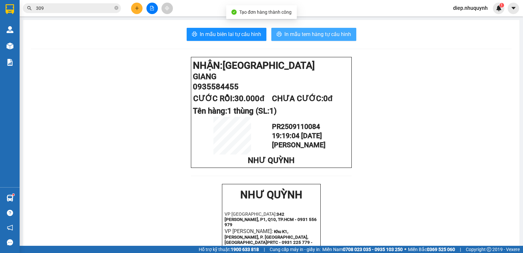
click at [304, 35] on span "In mẫu tem hàng tự cấu hình" at bounding box center [317, 34] width 67 height 8
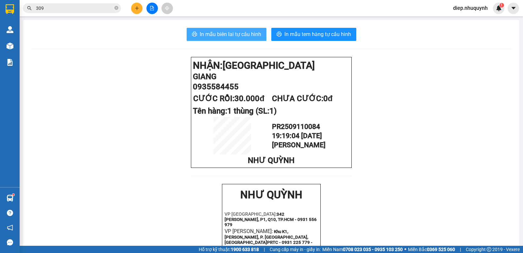
click at [227, 32] on span "In mẫu biên lai tự cấu hình" at bounding box center [230, 34] width 61 height 8
click at [138, 14] on div "Kết quả tìm kiếm ( 198 ) Bộ lọc Mã ĐH Trạng thái Món hàng Thu hộ Tổng cước Chưa…" at bounding box center [261, 8] width 523 height 16
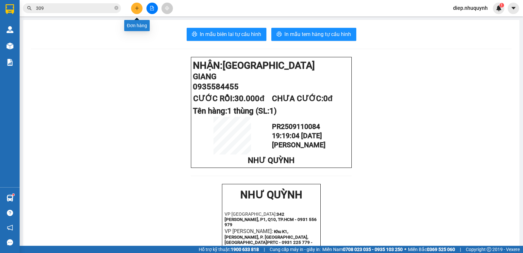
click at [138, 11] on button at bounding box center [136, 8] width 11 height 11
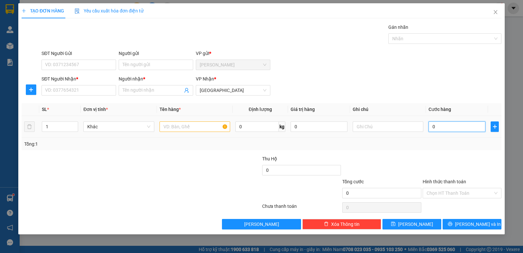
click at [447, 126] on input "0" at bounding box center [457, 126] width 57 height 10
type input "6"
type input "65"
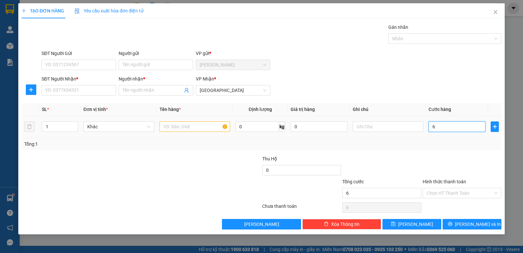
type input "65"
type input "650"
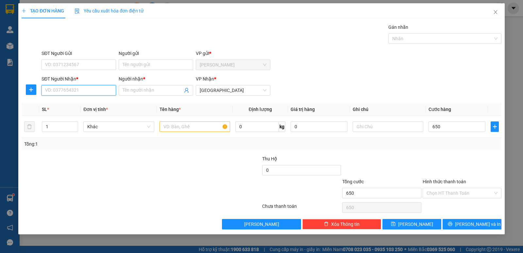
type input "650.000"
click at [78, 92] on input "SĐT Người Nhận *" at bounding box center [79, 90] width 75 height 10
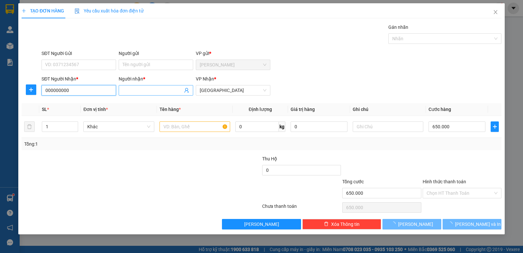
type input "000000000"
click at [160, 93] on input "Người nhận *" at bounding box center [153, 90] width 60 height 7
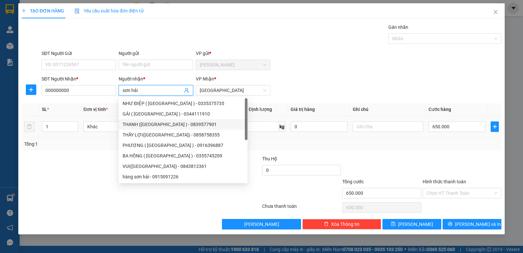
type input "sơn hải"
click at [211, 127] on input "text" at bounding box center [195, 126] width 71 height 10
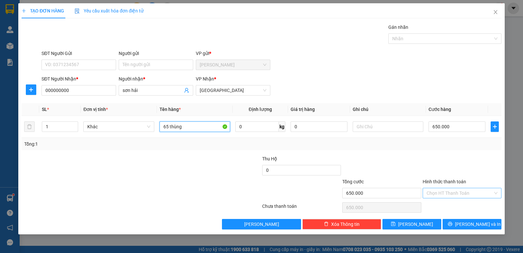
type input "65 thùng"
click at [454, 194] on input "Hình thức thanh toán" at bounding box center [460, 193] width 66 height 10
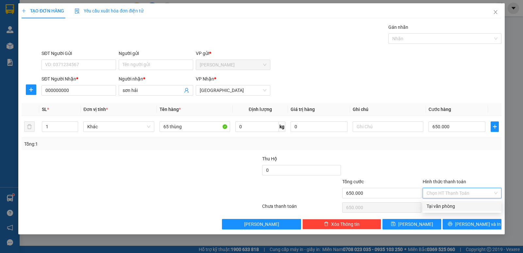
click at [450, 204] on div "Tại văn phòng" at bounding box center [462, 205] width 71 height 7
type input "0"
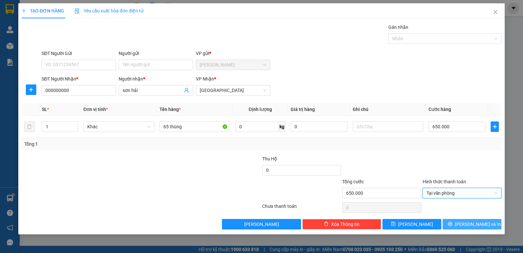
click at [471, 222] on span "[PERSON_NAME] và In" at bounding box center [478, 223] width 46 height 7
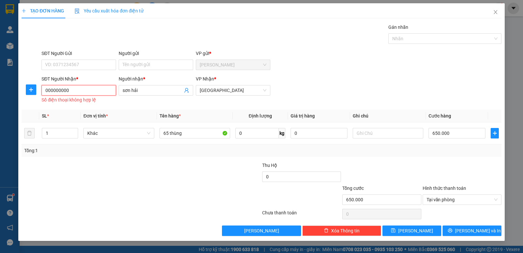
click at [88, 93] on input "000000000" at bounding box center [79, 90] width 75 height 10
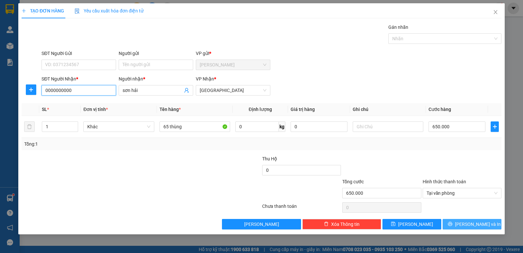
type input "0000000000"
click at [473, 227] on span "[PERSON_NAME] và In" at bounding box center [478, 223] width 46 height 7
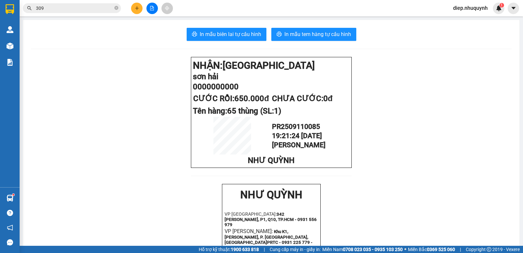
click at [51, 9] on input "309" at bounding box center [74, 8] width 77 height 7
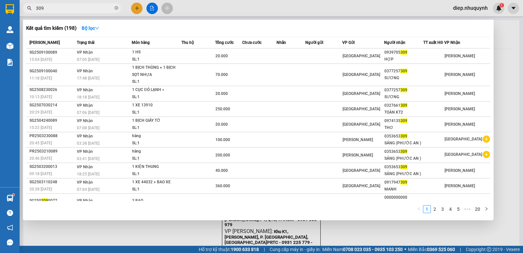
drag, startPoint x: 51, startPoint y: 9, endPoint x: 35, endPoint y: 9, distance: 16.3
click at [35, 9] on span "309" at bounding box center [72, 8] width 98 height 10
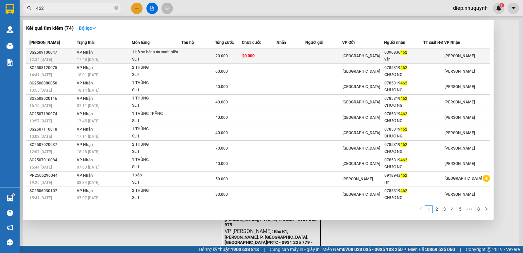
type input "462"
click at [197, 57] on td at bounding box center [198, 55] width 34 height 15
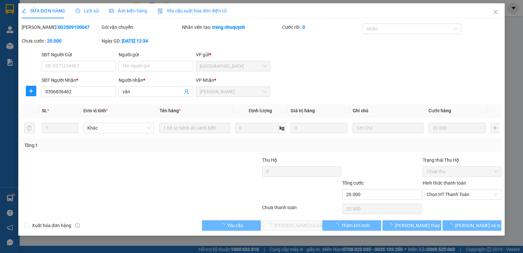
type input "0396836462"
type input "vân"
type input "20.000"
click at [438, 196] on span "Chọn HT Thanh Toán" at bounding box center [462, 194] width 71 height 10
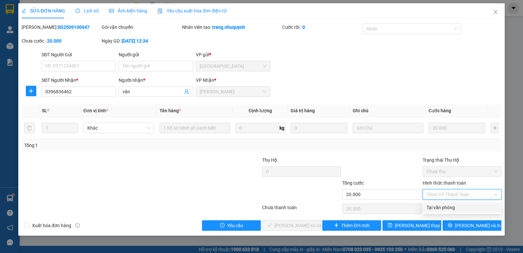
click at [443, 212] on div "Tại văn phòng" at bounding box center [462, 207] width 79 height 10
type input "0"
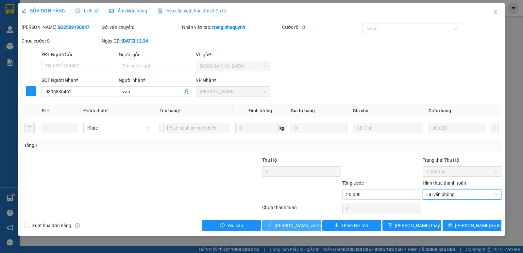
drag, startPoint x: 305, startPoint y: 225, endPoint x: 311, endPoint y: 226, distance: 6.3
click at [305, 225] on span "[PERSON_NAME] và Giao hàng" at bounding box center [306, 225] width 63 height 7
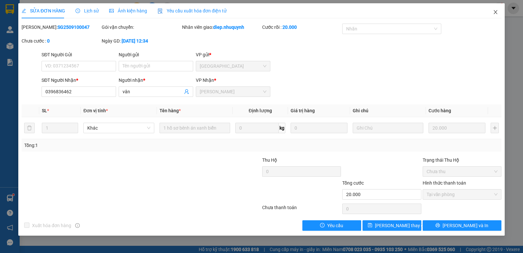
click at [496, 14] on icon "close" at bounding box center [495, 11] width 5 height 5
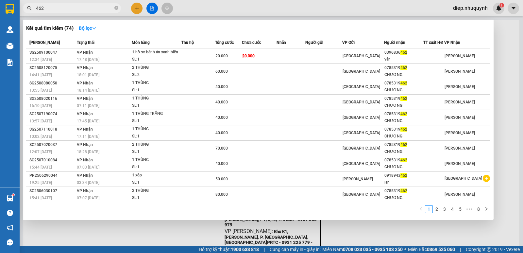
drag, startPoint x: 48, startPoint y: 9, endPoint x: 26, endPoint y: 9, distance: 22.2
click at [26, 9] on span "462" at bounding box center [72, 8] width 98 height 10
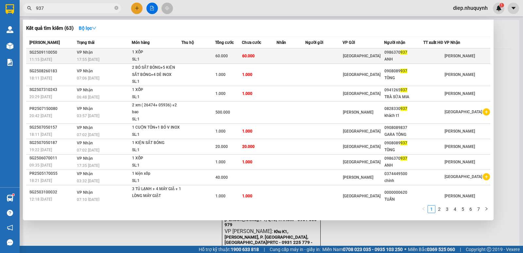
type input "937"
click at [249, 58] on span "60.000" at bounding box center [248, 56] width 12 height 5
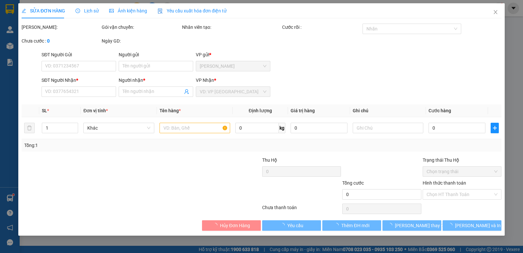
type input "0986370937"
type input "ANH"
type input "60.000"
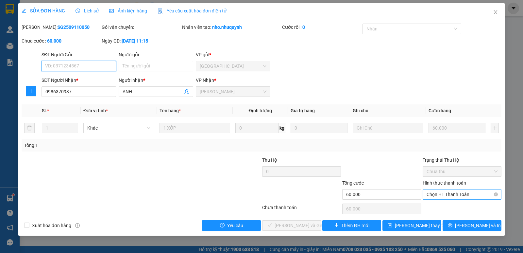
click at [437, 192] on span "Chọn HT Thanh Toán" at bounding box center [462, 194] width 71 height 10
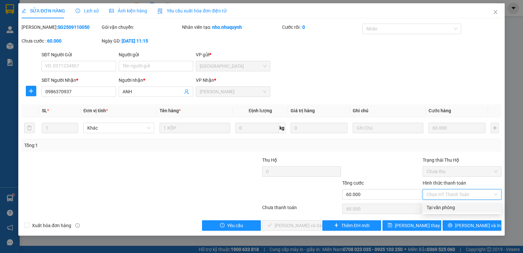
drag, startPoint x: 435, startPoint y: 210, endPoint x: 364, endPoint y: 217, distance: 71.6
click at [435, 210] on div "Tại văn phòng" at bounding box center [462, 207] width 71 height 7
type input "0"
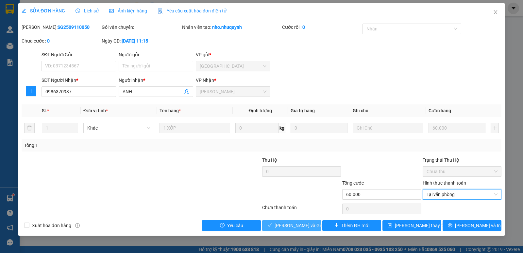
click at [311, 226] on span "[PERSON_NAME] và Giao hàng" at bounding box center [306, 225] width 63 height 7
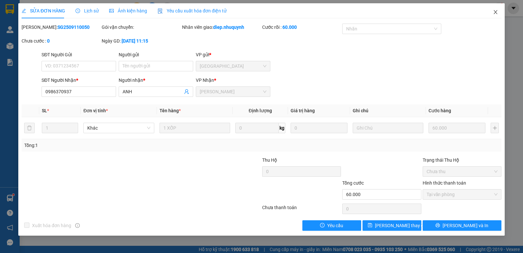
drag, startPoint x: 494, startPoint y: 14, endPoint x: 493, endPoint y: 17, distance: 3.4
click at [493, 14] on icon "close" at bounding box center [495, 11] width 5 height 5
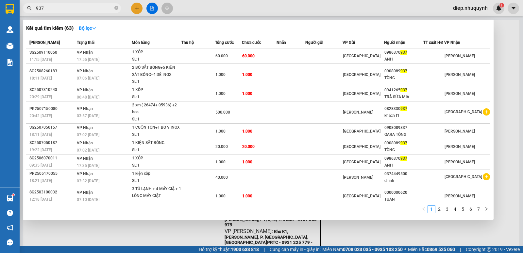
drag, startPoint x: 53, startPoint y: 8, endPoint x: 31, endPoint y: 8, distance: 22.2
click at [31, 8] on div "937" at bounding box center [63, 8] width 127 height 10
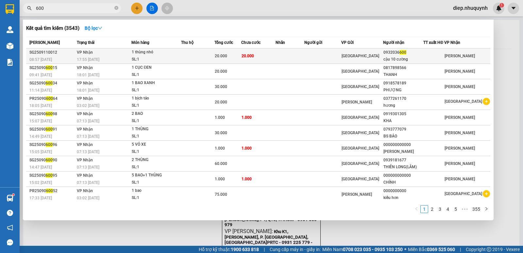
type input "600"
click at [255, 60] on td "20.000" at bounding box center [258, 55] width 35 height 15
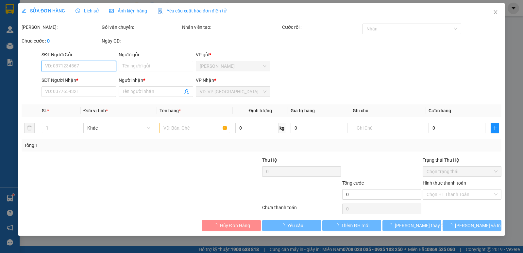
type input "0932036600"
type input "cậu 10 cường"
type input "20.000"
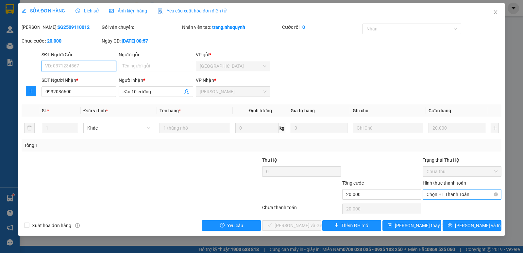
click at [439, 194] on span "Chọn HT Thanh Toán" at bounding box center [462, 194] width 71 height 10
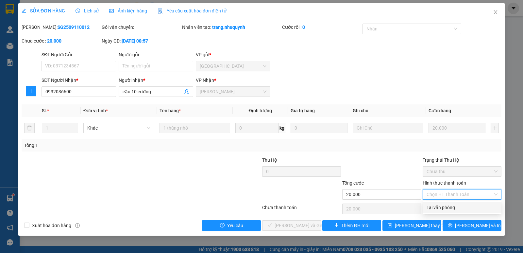
click at [441, 205] on div "Tại văn phòng" at bounding box center [462, 207] width 71 height 7
type input "0"
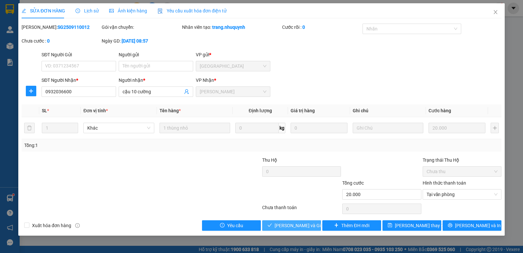
click at [290, 229] on span "[PERSON_NAME] và Giao hàng" at bounding box center [306, 225] width 63 height 7
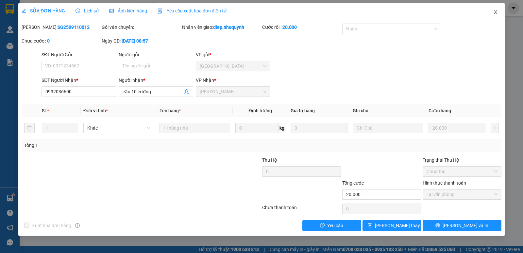
click at [496, 15] on span "Close" at bounding box center [495, 12] width 18 height 18
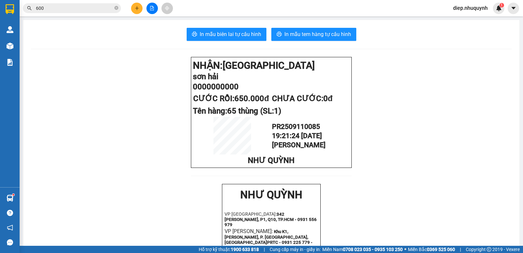
click at [134, 9] on button at bounding box center [136, 8] width 11 height 11
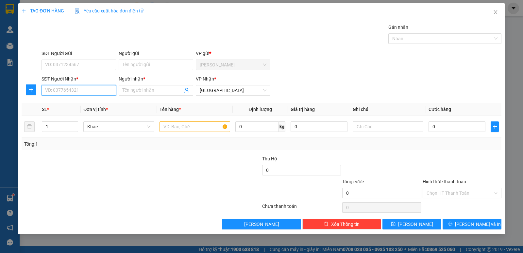
click at [60, 90] on input "SĐT Người Nhận *" at bounding box center [79, 90] width 75 height 10
type input "0000000398"
drag, startPoint x: 76, startPoint y: 103, endPoint x: 81, endPoint y: 104, distance: 5.4
click at [76, 103] on div "0000000398 - lợi" at bounding box center [78, 103] width 67 height 7
type input "lợi"
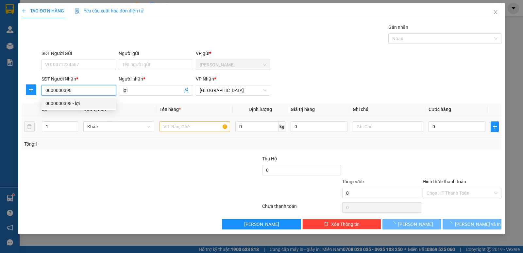
type input "430.000"
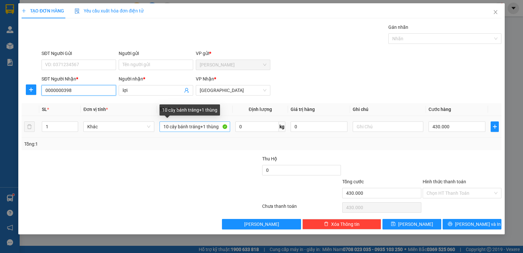
type input "0000000398"
drag, startPoint x: 163, startPoint y: 126, endPoint x: 227, endPoint y: 129, distance: 63.8
click at [227, 129] on input "10 cây bánh tráng+1 thùng" at bounding box center [195, 126] width 71 height 10
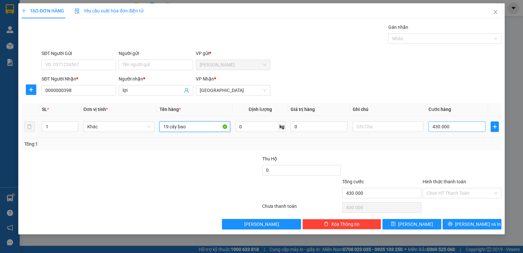
type input "19 cây bao"
click at [457, 128] on input "430.000" at bounding box center [457, 126] width 57 height 10
type input "7"
type input "76"
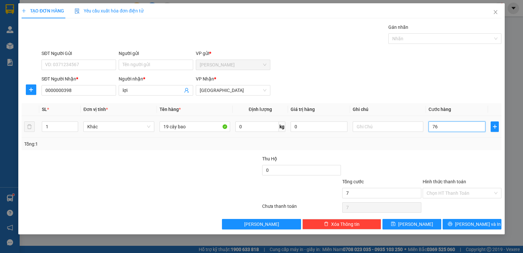
type input "76"
type input "760"
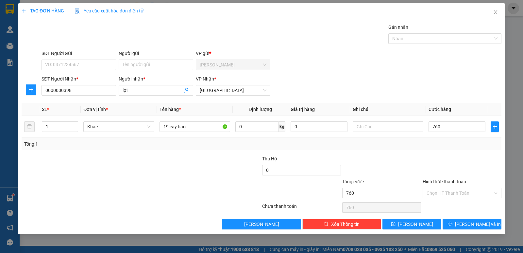
type input "760.000"
click at [438, 171] on div at bounding box center [462, 166] width 80 height 23
click at [462, 196] on input "Hình thức thanh toán" at bounding box center [460, 193] width 66 height 10
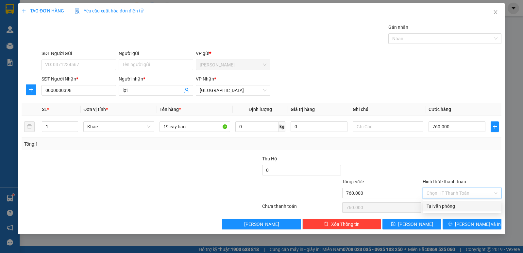
click at [457, 207] on div "Tại văn phòng" at bounding box center [462, 205] width 71 height 7
type input "0"
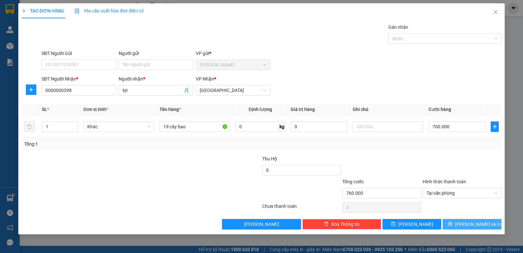
drag, startPoint x: 466, startPoint y: 222, endPoint x: 460, endPoint y: 221, distance: 6.0
click at [466, 222] on button "[PERSON_NAME] và In" at bounding box center [472, 224] width 59 height 10
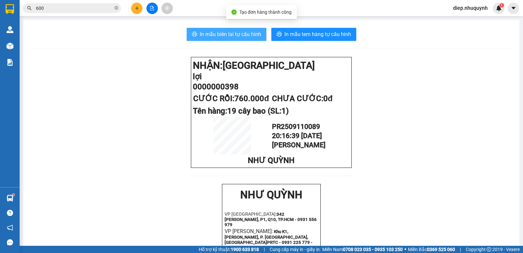
click at [244, 37] on span "In mẫu biên lai tự cấu hình" at bounding box center [230, 34] width 61 height 8
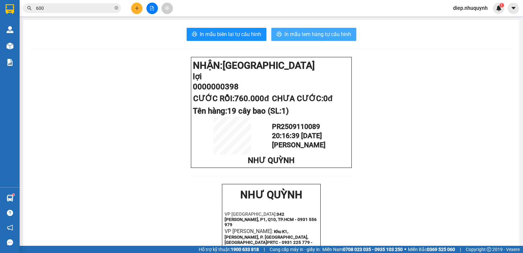
click at [303, 33] on span "In mẫu tem hàng tự cấu hình" at bounding box center [317, 34] width 67 height 8
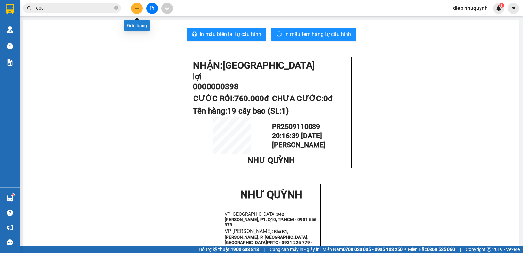
click at [141, 11] on button at bounding box center [136, 8] width 11 height 11
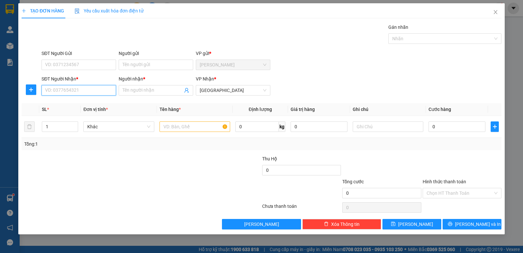
click at [82, 90] on input "SĐT Người Nhận *" at bounding box center [79, 90] width 75 height 10
click at [65, 93] on input "000000000500" at bounding box center [79, 90] width 75 height 10
type input "00000000500"
drag, startPoint x: 89, startPoint y: 105, endPoint x: 99, endPoint y: 111, distance: 12.4
click at [88, 105] on div "00000000500 - sơn" at bounding box center [78, 103] width 67 height 7
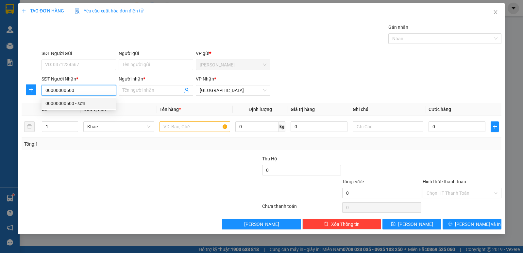
type input "sơn"
type input "20.000"
type input "00000000500"
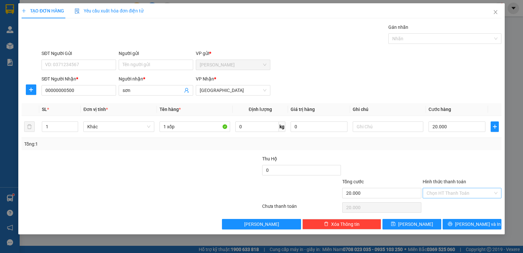
click at [466, 195] on input "Hình thức thanh toán" at bounding box center [460, 193] width 66 height 10
click at [463, 206] on div "Tại văn phòng" at bounding box center [462, 205] width 71 height 7
click at [469, 224] on span "[PERSON_NAME] và In" at bounding box center [478, 223] width 46 height 7
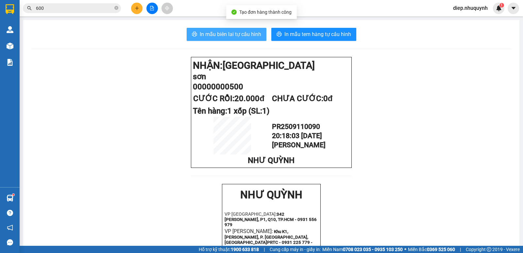
click at [225, 37] on span "In mẫu biên lai tự cấu hình" at bounding box center [230, 34] width 61 height 8
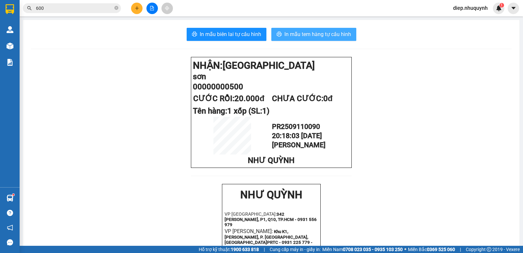
click at [306, 33] on span "In mẫu tem hàng tự cấu hình" at bounding box center [317, 34] width 67 height 8
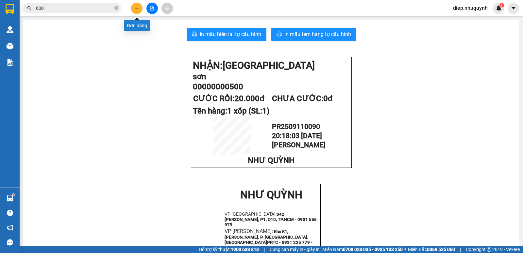
click at [135, 7] on icon "plus" at bounding box center [137, 8] width 5 height 5
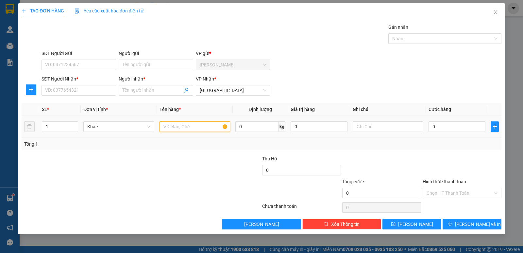
click at [181, 124] on input "text" at bounding box center [195, 126] width 71 height 10
type input "1 bịch xốp"
click at [157, 89] on input "Người nhận *" at bounding box center [153, 90] width 60 height 7
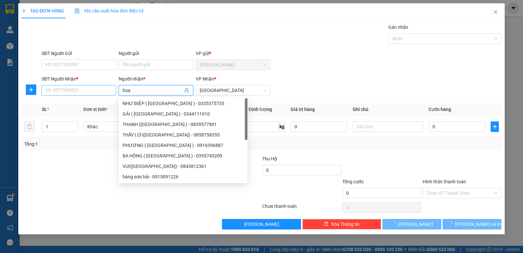
type input "hoa"
click at [93, 94] on input "SĐT Người Nhận *" at bounding box center [79, 90] width 75 height 10
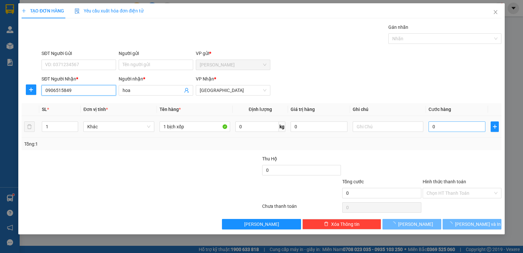
type input "0906515849"
click at [454, 128] on input "0" at bounding box center [457, 126] width 57 height 10
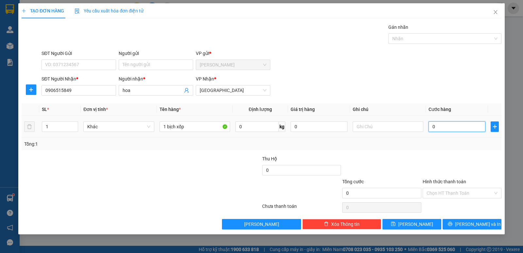
type input "3"
type input "30"
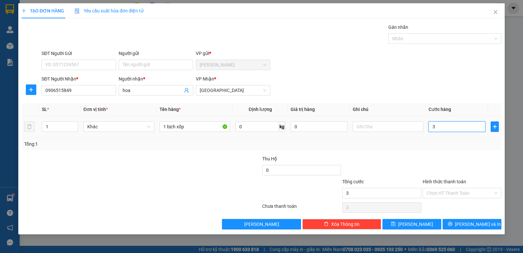
type input "30"
click at [451, 195] on input "Hình thức thanh toán" at bounding box center [460, 193] width 66 height 10
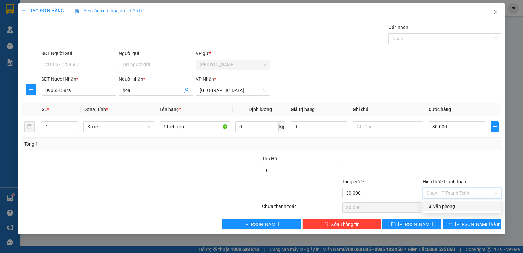
click at [450, 209] on div "Tại văn phòng" at bounding box center [462, 205] width 71 height 7
click at [472, 229] on div "TẠO ĐƠN HÀNG Yêu cầu xuất hóa đơn điện tử Transit Pickup Surcharge Ids Transit …" at bounding box center [261, 118] width 486 height 231
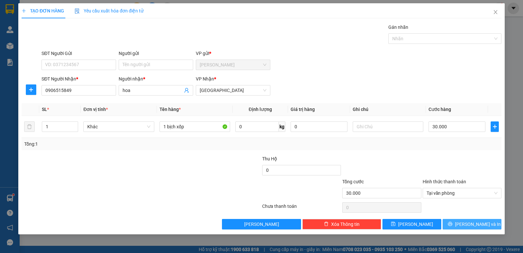
click at [473, 226] on span "[PERSON_NAME] và In" at bounding box center [478, 223] width 46 height 7
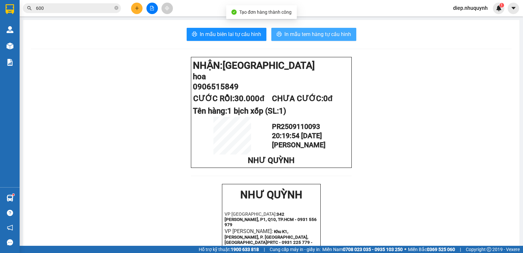
click at [312, 34] on span "In mẫu tem hàng tự cấu hình" at bounding box center [317, 34] width 67 height 8
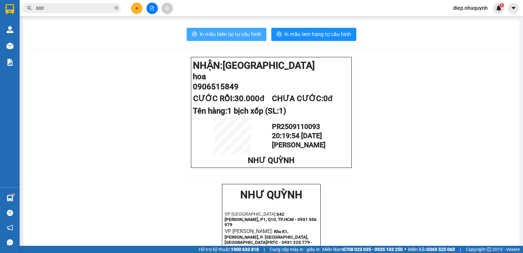
click at [202, 34] on span "In mẫu biên lai tự cấu hình" at bounding box center [230, 34] width 61 height 8
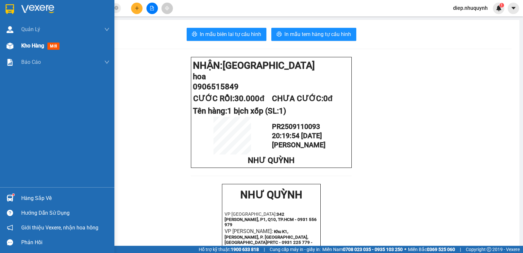
click at [35, 48] on span "Kho hàng" at bounding box center [32, 45] width 23 height 6
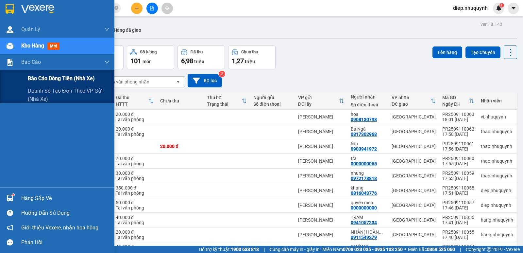
click at [36, 76] on span "Báo cáo dòng tiền (nhà xe)" at bounding box center [61, 78] width 67 height 8
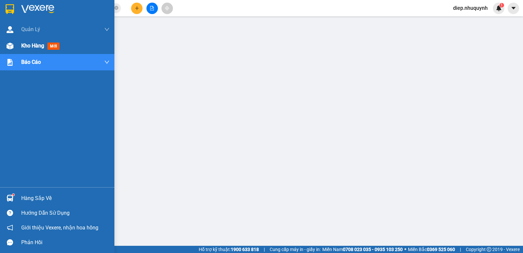
click at [28, 48] on span "Kho hàng" at bounding box center [32, 45] width 23 height 6
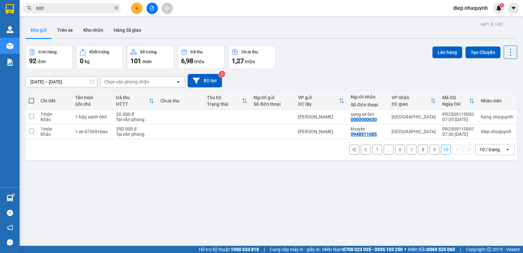
click at [430, 144] on button "9" at bounding box center [435, 149] width 10 height 10
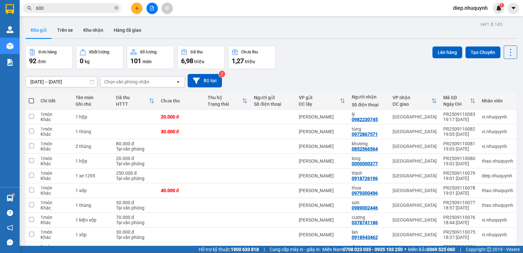
drag, startPoint x: 372, startPoint y: 238, endPoint x: 356, endPoint y: 238, distance: 16.0
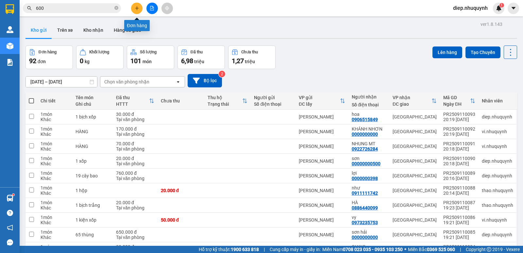
click at [136, 10] on icon "plus" at bounding box center [137, 8] width 5 height 5
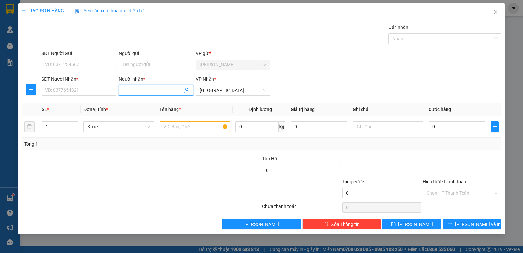
click at [131, 91] on input "Người nhận *" at bounding box center [153, 90] width 60 height 7
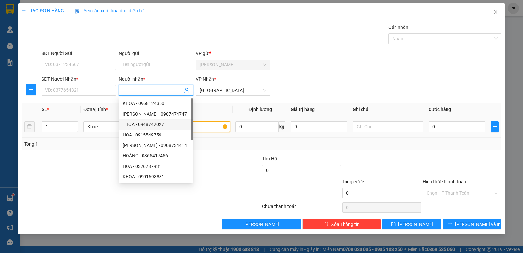
click at [213, 126] on input "text" at bounding box center [195, 126] width 71 height 10
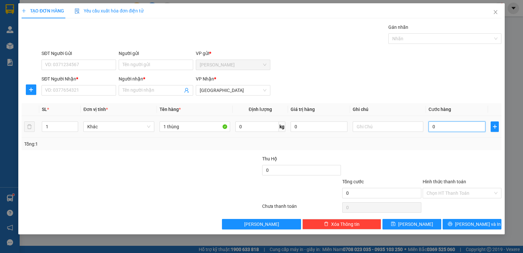
click at [448, 125] on input "0" at bounding box center [457, 126] width 57 height 10
click at [159, 90] on input "Người nhận *" at bounding box center [153, 90] width 60 height 7
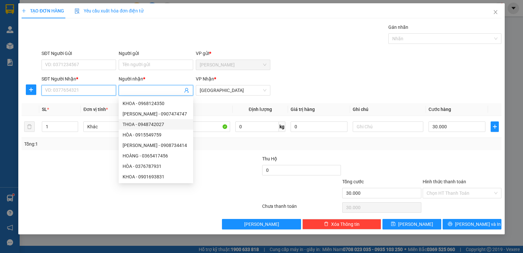
click at [85, 89] on input "SĐT Người Nhận *" at bounding box center [79, 90] width 75 height 10
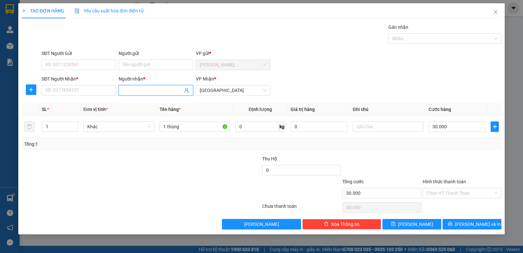
click at [152, 92] on input "Người nhận *" at bounding box center [153, 90] width 60 height 7
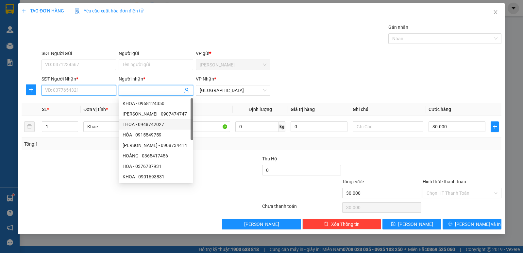
click at [80, 89] on input "SĐT Người Nhận *" at bounding box center [79, 90] width 75 height 10
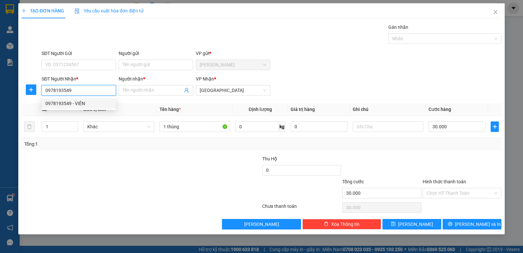
click at [84, 102] on div "0978193549 - VIÊN" at bounding box center [78, 103] width 67 height 7
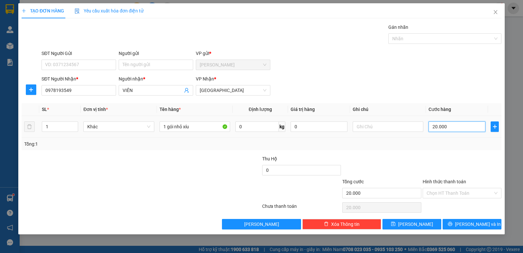
click at [448, 127] on input "20.000" at bounding box center [457, 126] width 57 height 10
drag, startPoint x: 167, startPoint y: 128, endPoint x: 199, endPoint y: 131, distance: 32.9
click at [199, 131] on input "1 gói nhỏ xíu" at bounding box center [195, 126] width 71 height 10
click at [449, 129] on input "20.000" at bounding box center [457, 126] width 57 height 10
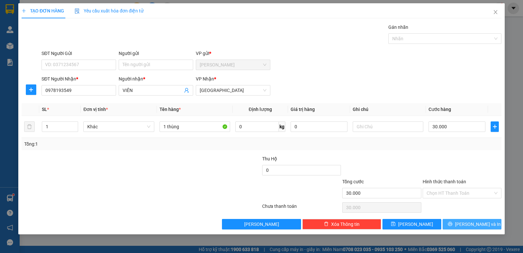
click at [475, 224] on span "[PERSON_NAME] và In" at bounding box center [478, 223] width 46 height 7
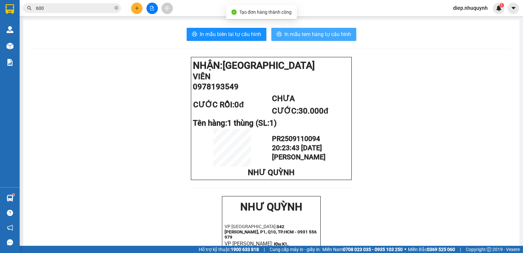
click at [296, 34] on span "In mẫu tem hàng tự cấu hình" at bounding box center [317, 34] width 67 height 8
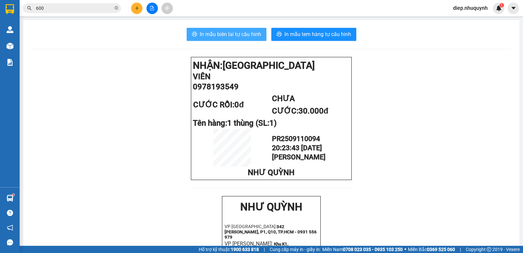
click at [228, 35] on span "In mẫu biên lai tự cấu hình" at bounding box center [230, 34] width 61 height 8
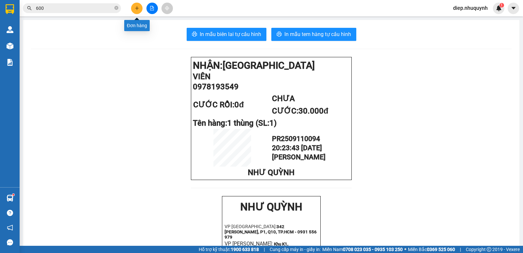
click at [138, 12] on button at bounding box center [136, 8] width 11 height 11
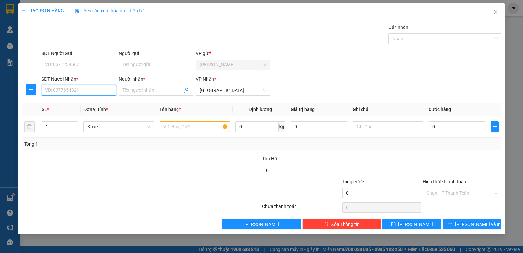
click at [77, 92] on input "SĐT Người Nhận *" at bounding box center [79, 90] width 75 height 10
drag, startPoint x: 61, startPoint y: 91, endPoint x: 55, endPoint y: 91, distance: 6.2
click at [61, 91] on input "00000000420" at bounding box center [79, 90] width 75 height 10
click at [76, 104] on div "00000000420 - hiền" at bounding box center [78, 103] width 67 height 7
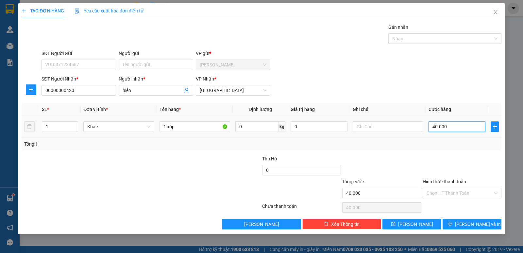
click at [462, 122] on input "40.000" at bounding box center [457, 126] width 57 height 10
click at [194, 127] on input "1 xốp" at bounding box center [195, 126] width 71 height 10
click at [454, 125] on input "40.000" at bounding box center [457, 126] width 57 height 10
click at [460, 193] on input "Hình thức thanh toán" at bounding box center [460, 193] width 66 height 10
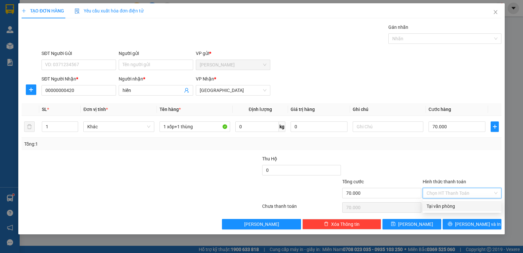
click at [459, 205] on div "Tại văn phòng" at bounding box center [462, 205] width 71 height 7
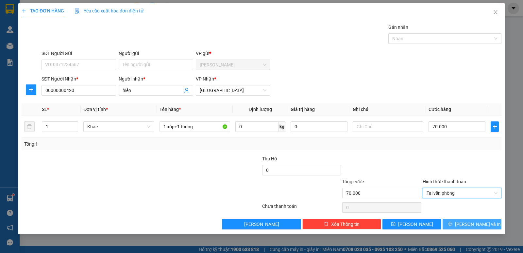
click at [469, 222] on span "[PERSON_NAME] và In" at bounding box center [478, 223] width 46 height 7
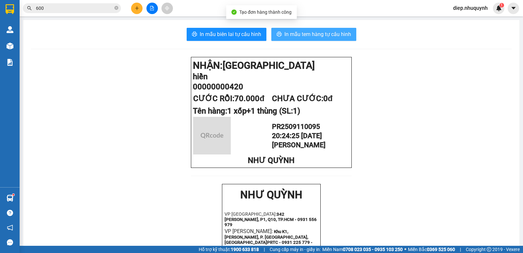
click at [328, 41] on button "In mẫu tem hàng tự cấu hình" at bounding box center [313, 34] width 85 height 13
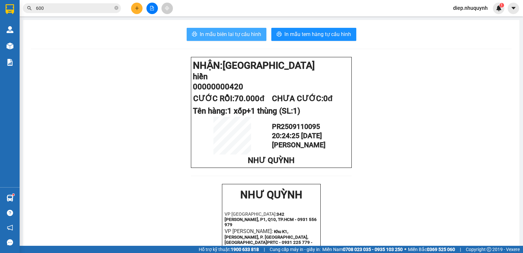
click at [247, 33] on span "In mẫu biên lai tự cấu hình" at bounding box center [230, 34] width 61 height 8
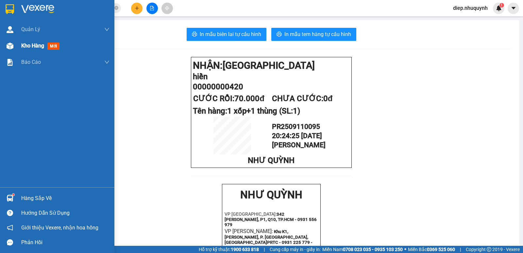
click at [41, 45] on span "Kho hàng" at bounding box center [32, 45] width 23 height 6
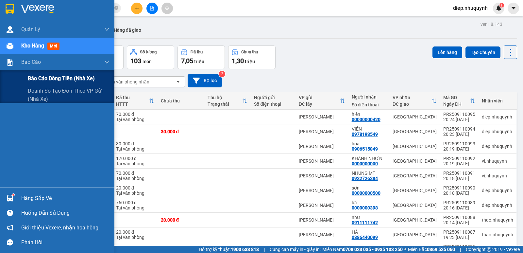
click at [44, 81] on span "Báo cáo dòng tiền (nhà xe)" at bounding box center [61, 78] width 67 height 8
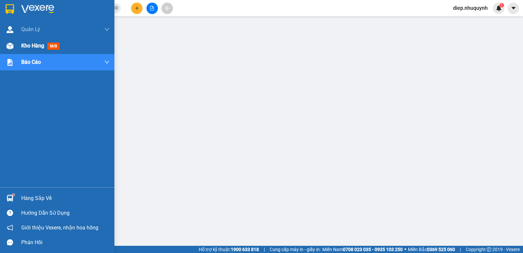
click at [33, 47] on span "Kho hàng" at bounding box center [32, 45] width 23 height 6
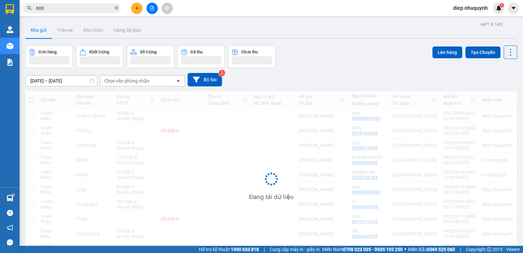
click at [246, 58] on div at bounding box center [252, 60] width 40 height 8
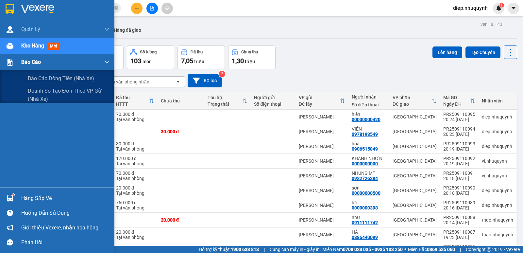
drag, startPoint x: 27, startPoint y: 60, endPoint x: 25, endPoint y: 64, distance: 4.1
click at [26, 61] on span "Báo cáo" at bounding box center [31, 62] width 20 height 8
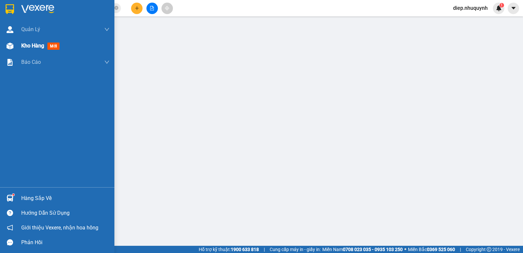
click at [35, 47] on span "Kho hàng" at bounding box center [32, 45] width 23 height 6
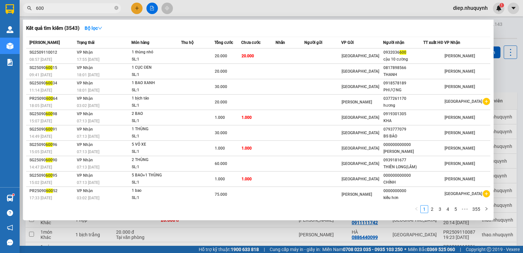
drag, startPoint x: 49, startPoint y: 6, endPoint x: 28, endPoint y: 8, distance: 21.6
click at [28, 8] on div "600" at bounding box center [63, 8] width 127 height 10
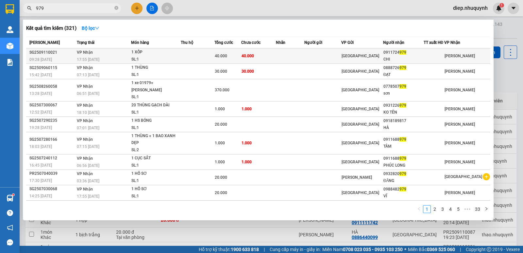
click at [240, 58] on div "40.000" at bounding box center [228, 55] width 26 height 7
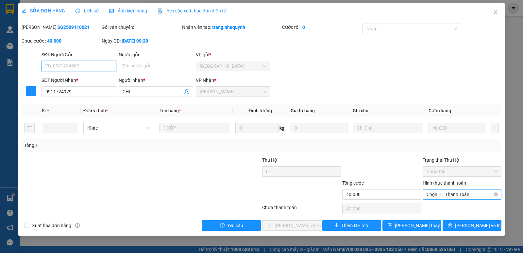
click at [465, 195] on span "Chọn HT Thanh Toán" at bounding box center [462, 194] width 71 height 10
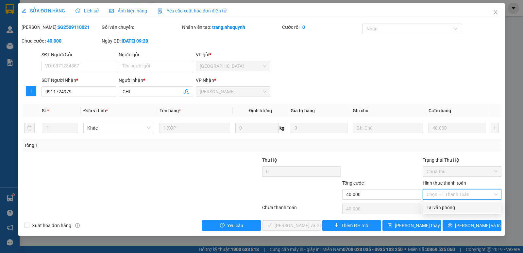
click at [458, 206] on div "Tại văn phòng" at bounding box center [462, 207] width 71 height 7
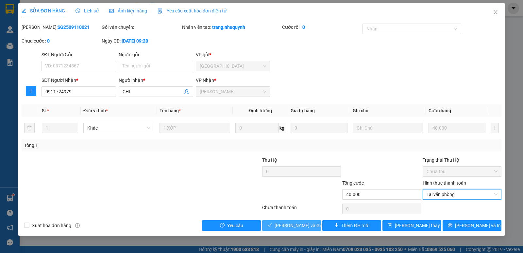
click at [305, 224] on span "[PERSON_NAME] và Giao hàng" at bounding box center [306, 225] width 63 height 7
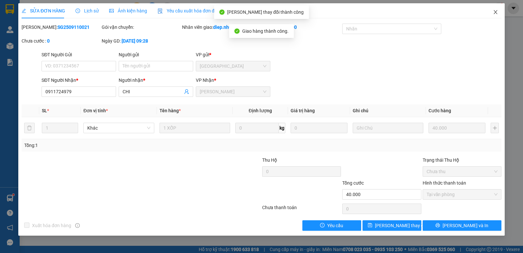
click at [495, 13] on icon "close" at bounding box center [495, 11] width 5 height 5
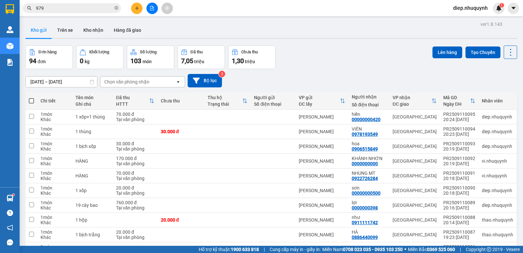
click at [137, 9] on icon "plus" at bounding box center [137, 8] width 5 height 5
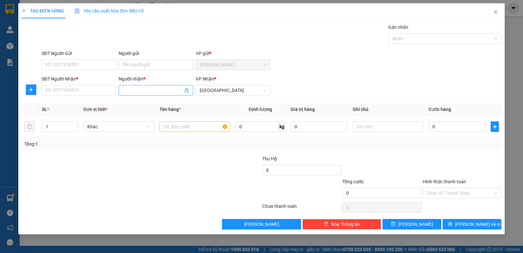
click at [139, 89] on input "Người nhận *" at bounding box center [153, 90] width 60 height 7
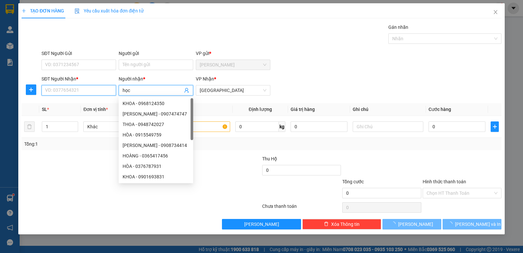
click at [87, 90] on input "SĐT Người Nhận *" at bounding box center [79, 90] width 75 height 10
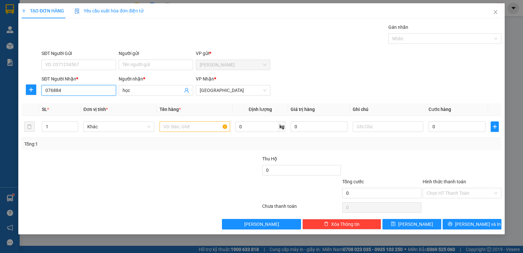
click at [68, 93] on input "076884" at bounding box center [79, 90] width 75 height 10
click at [195, 123] on input "text" at bounding box center [195, 126] width 71 height 10
click at [84, 94] on input "076884908" at bounding box center [79, 90] width 75 height 10
drag, startPoint x: 89, startPoint y: 90, endPoint x: 37, endPoint y: 91, distance: 52.0
click at [37, 91] on div "SĐT Người Nhận * 076884908 076884908 Người nhận * học VP Nhận * [GEOGRAPHIC_DAT…" at bounding box center [261, 86] width 481 height 23
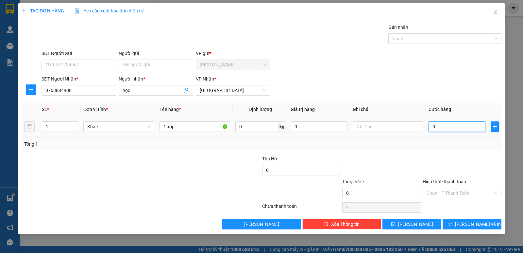
click at [461, 125] on input "0" at bounding box center [457, 126] width 57 height 10
drag, startPoint x: 443, startPoint y: 192, endPoint x: 448, endPoint y: 202, distance: 10.7
click at [444, 192] on input "Hình thức thanh toán" at bounding box center [460, 193] width 66 height 10
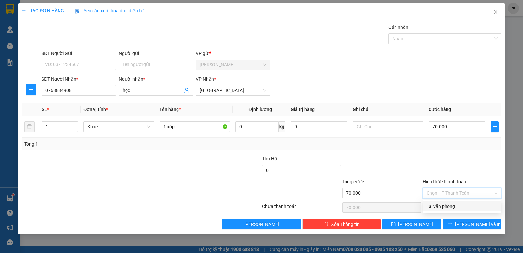
click at [449, 204] on div "Tại văn phòng" at bounding box center [462, 205] width 71 height 7
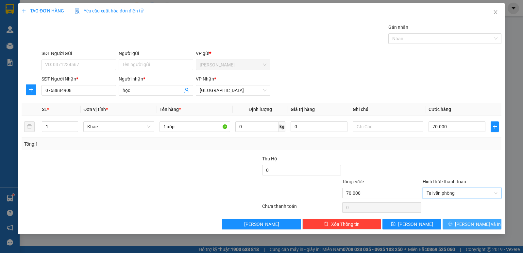
click at [464, 223] on button "[PERSON_NAME] và In" at bounding box center [472, 224] width 59 height 10
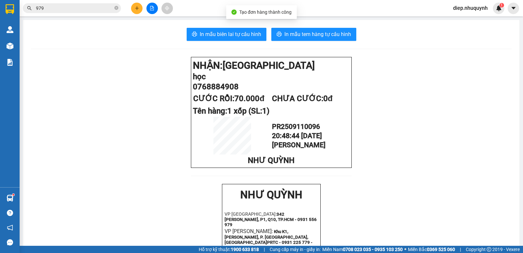
click at [254, 41] on div "In mẫu biên lai tự cấu hình In mẫu tem hàng tự cấu hình NHẬN: Sài Gòn học 07688…" at bounding box center [271, 247] width 496 height 455
click at [232, 34] on span "In mẫu biên lai tự cấu hình" at bounding box center [230, 34] width 61 height 8
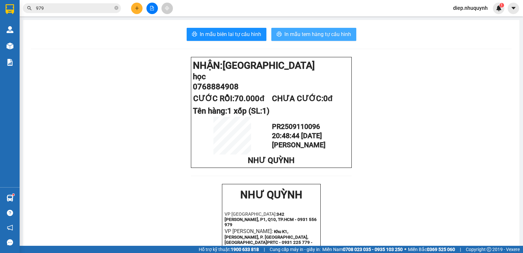
click at [336, 36] on span "In mẫu tem hàng tự cấu hình" at bounding box center [317, 34] width 67 height 8
click at [464, 9] on span "diep.nhuquynh" at bounding box center [470, 8] width 45 height 8
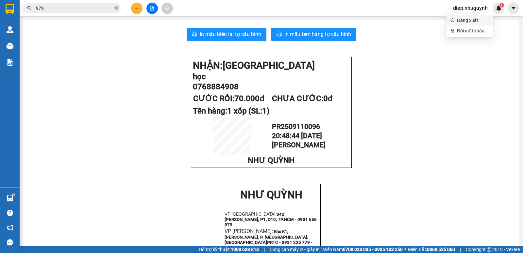
click at [468, 22] on span "Đăng xuất" at bounding box center [473, 20] width 32 height 7
